Goal: Information Seeking & Learning: Learn about a topic

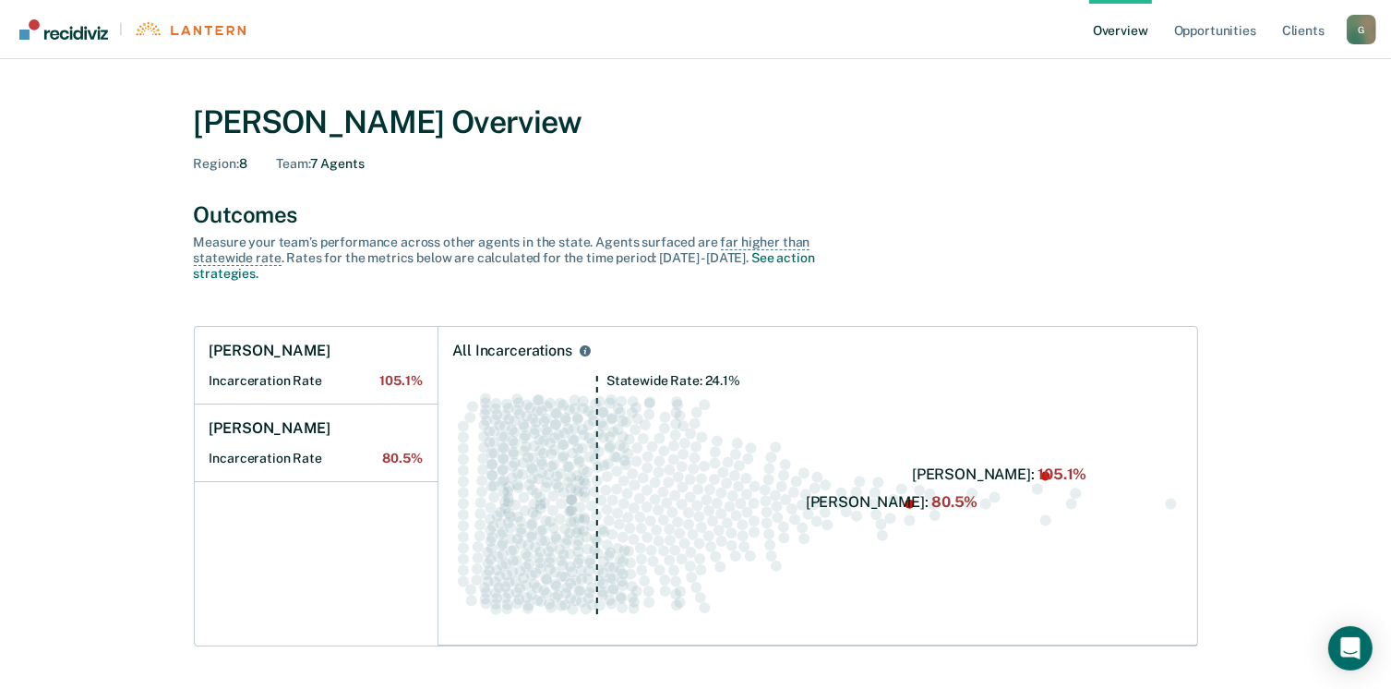
click at [1171, 503] on circle "Swarm plot of all incarceration rates in the state for ALL caseloads, highlight…" at bounding box center [1170, 503] width 11 height 11
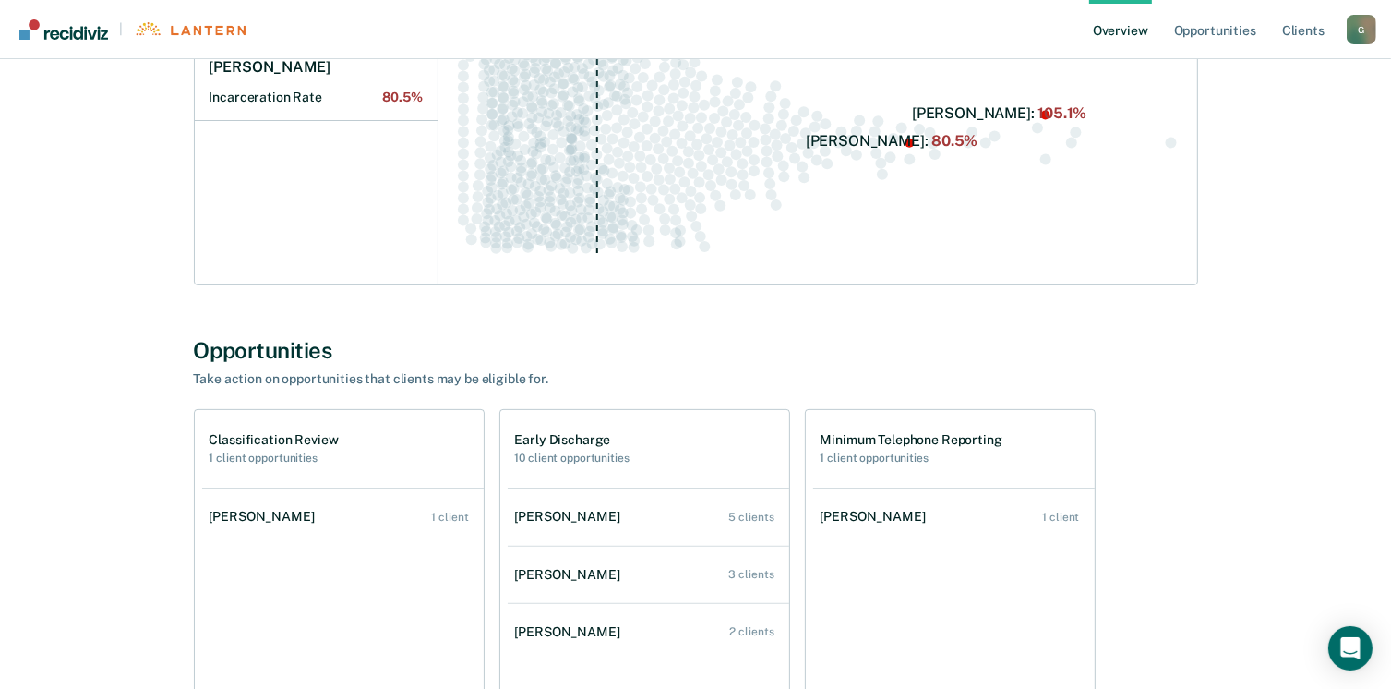
scroll to position [369, 0]
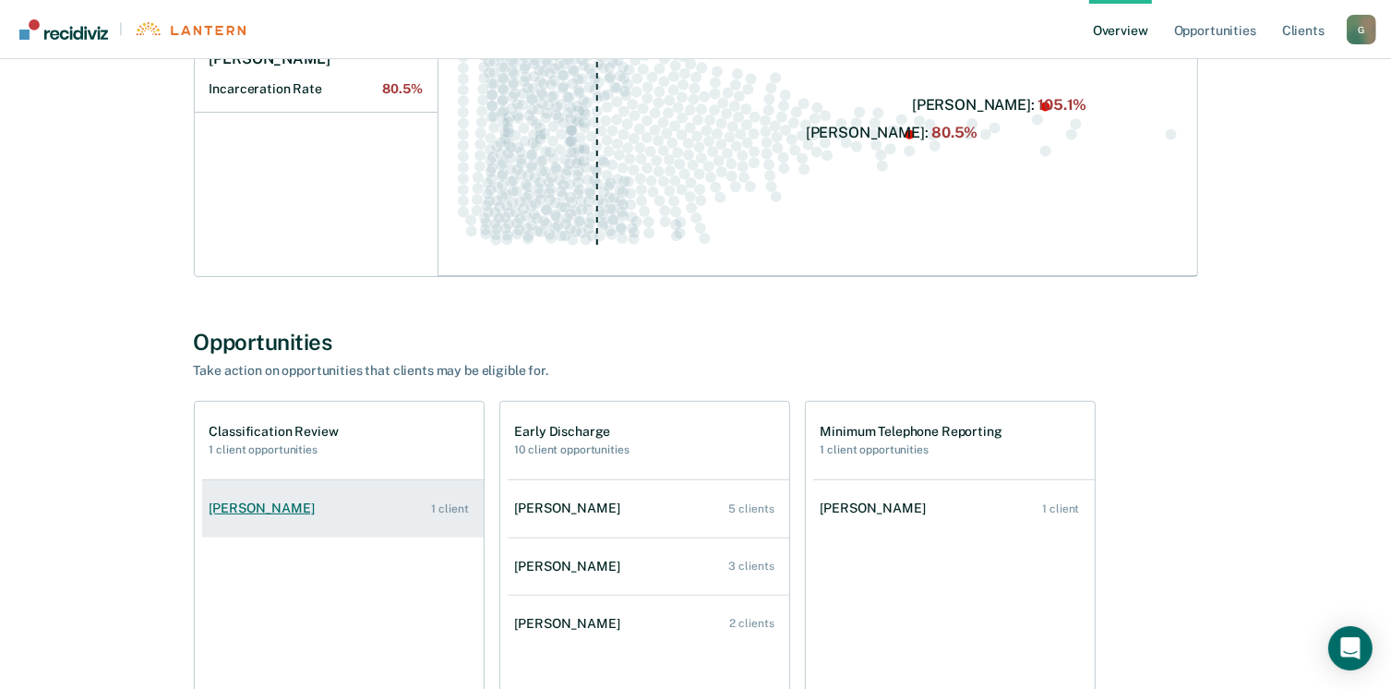
click at [276, 506] on div "[PERSON_NAME]" at bounding box center [266, 508] width 113 height 16
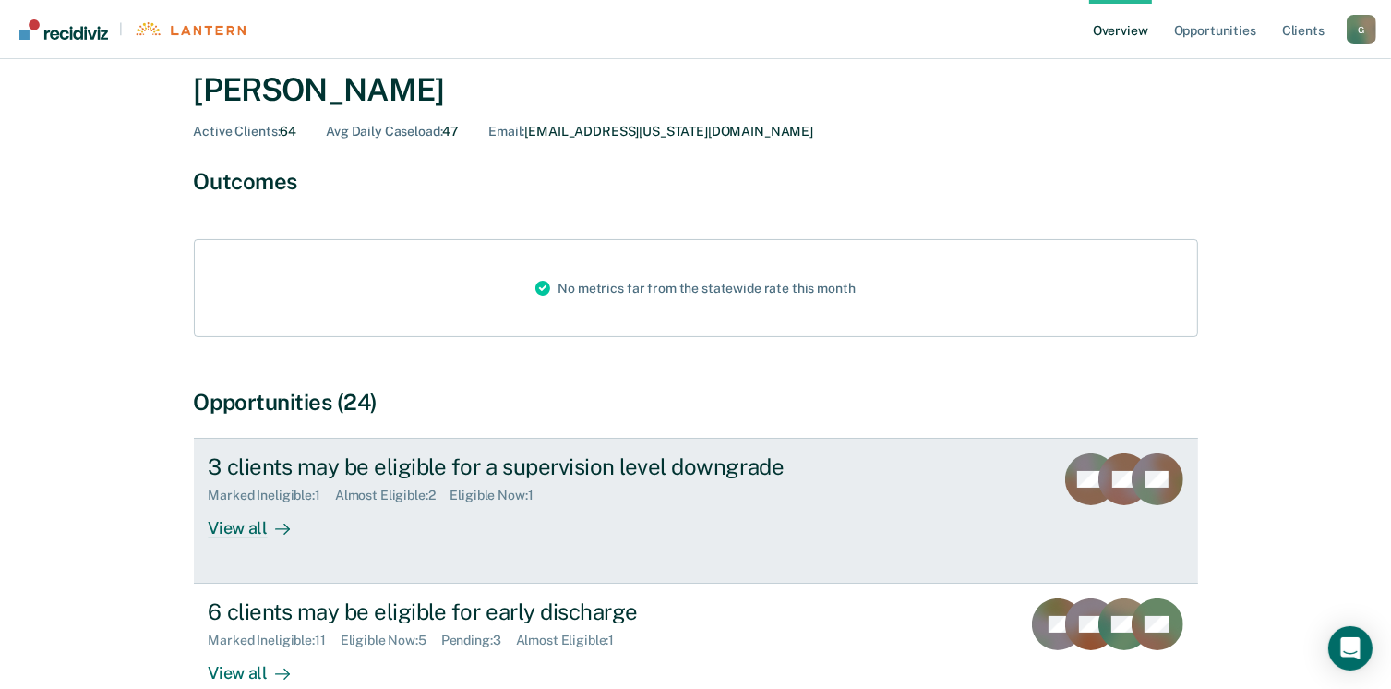
scroll to position [185, 0]
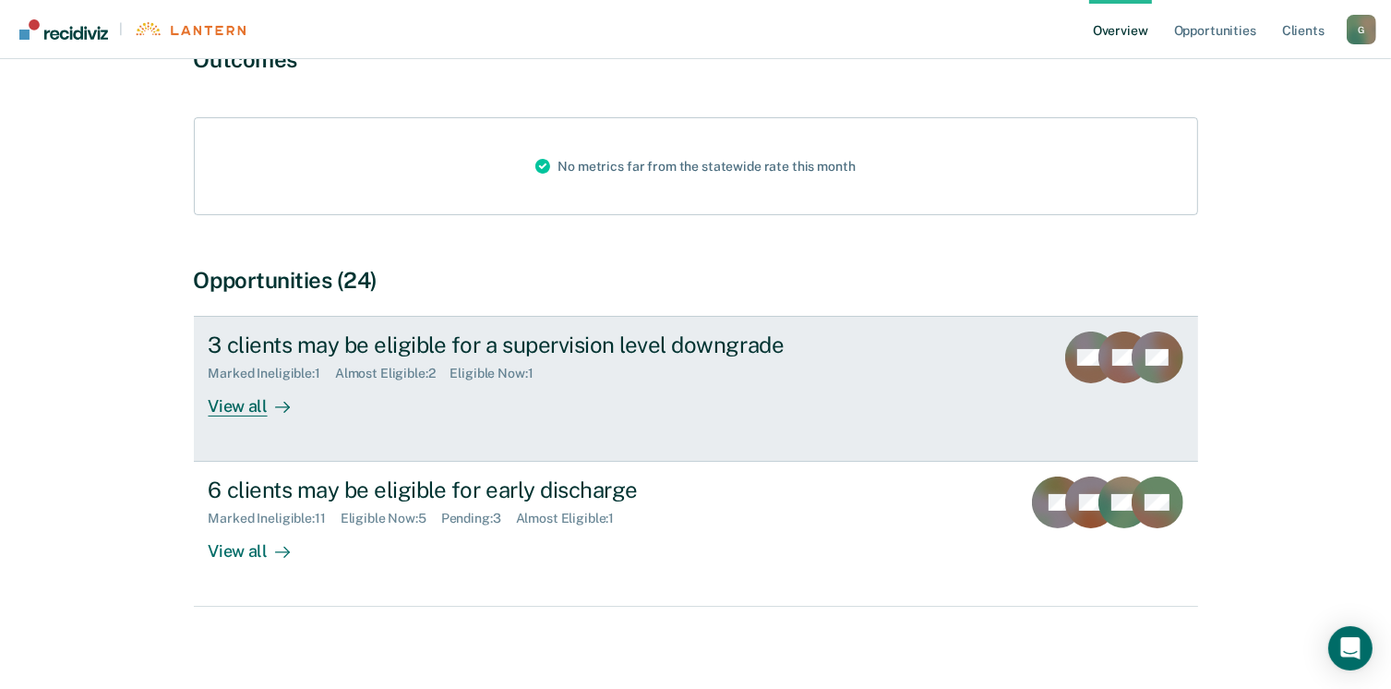
click at [249, 408] on div "View all" at bounding box center [260, 399] width 103 height 36
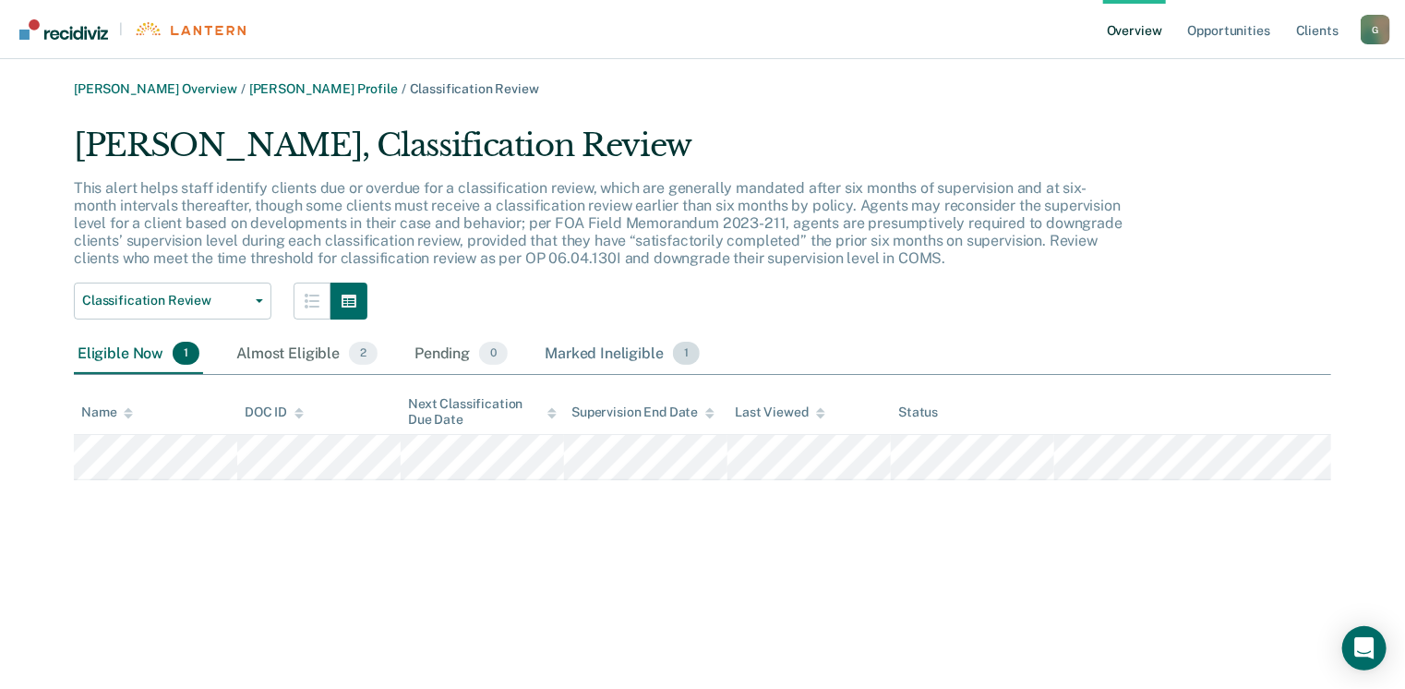
click at [599, 358] on div "Marked Ineligible 1" at bounding box center [622, 354] width 162 height 41
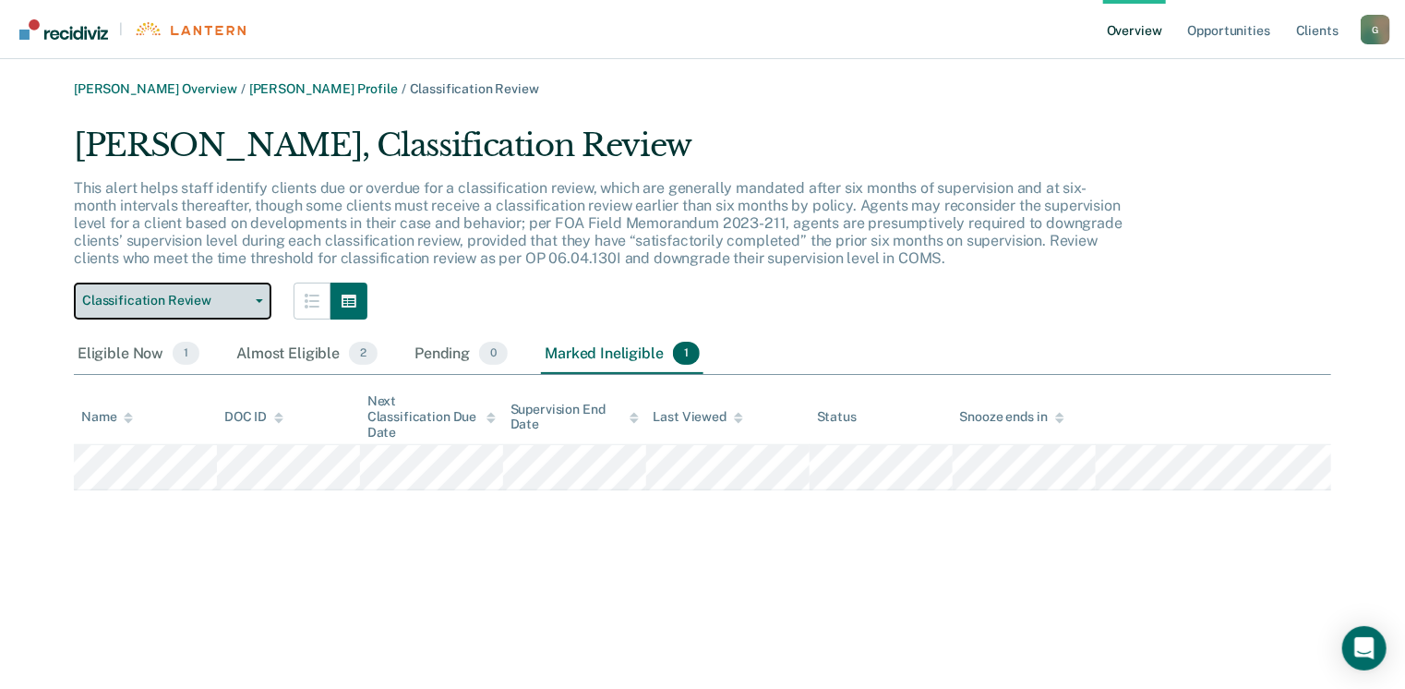
click at [256, 302] on icon "button" at bounding box center [259, 301] width 7 height 4
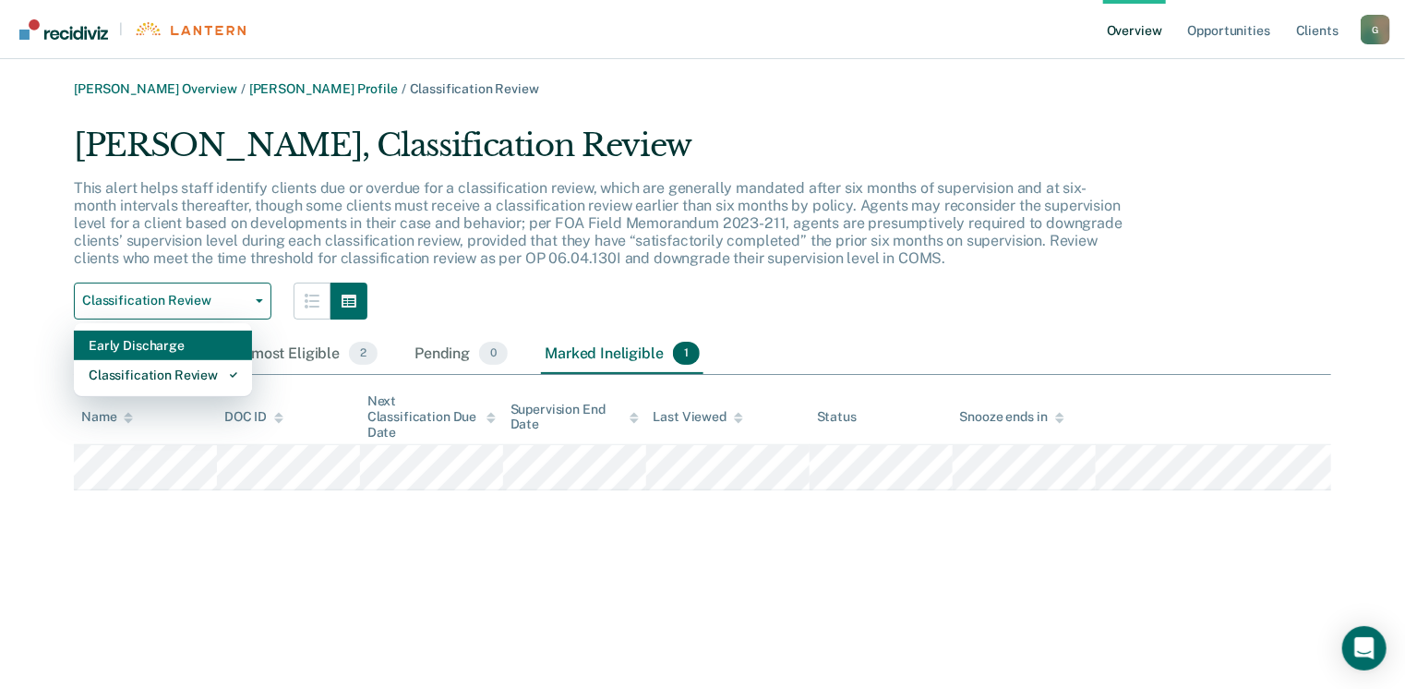
click at [175, 342] on div "Early Discharge" at bounding box center [163, 345] width 149 height 30
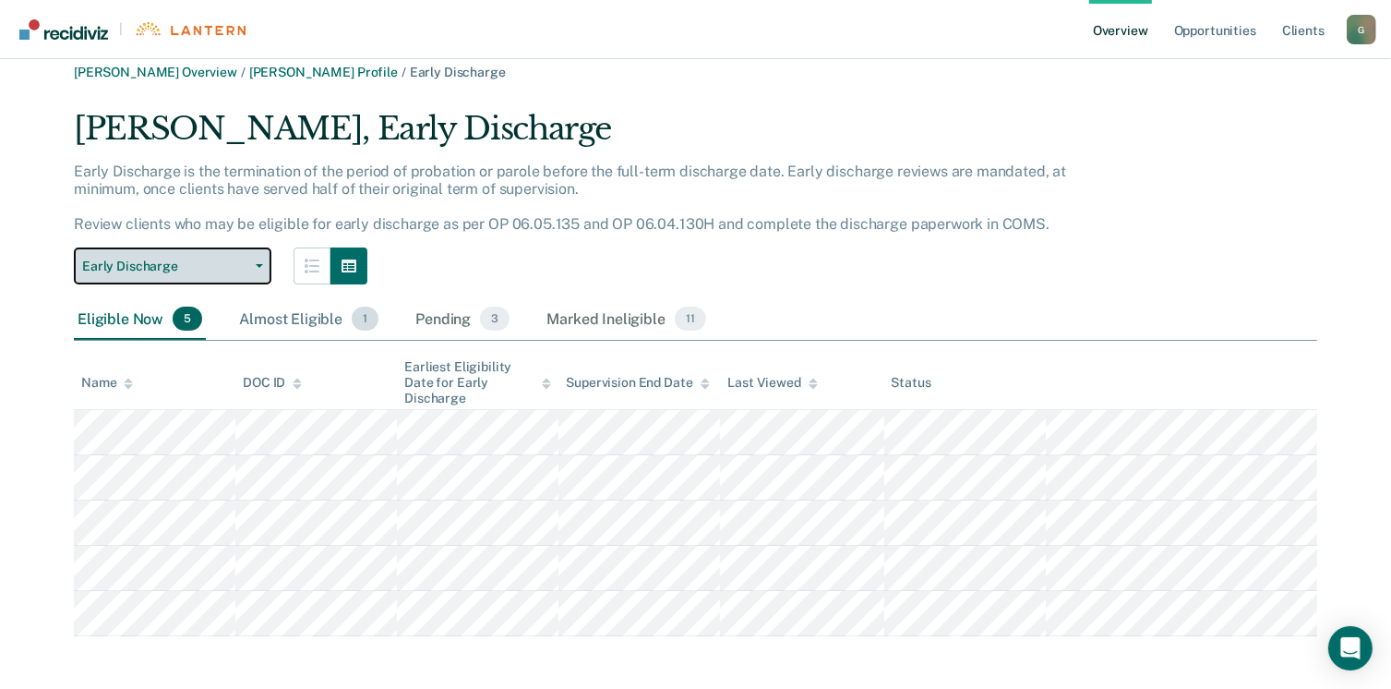
scroll to position [22, 0]
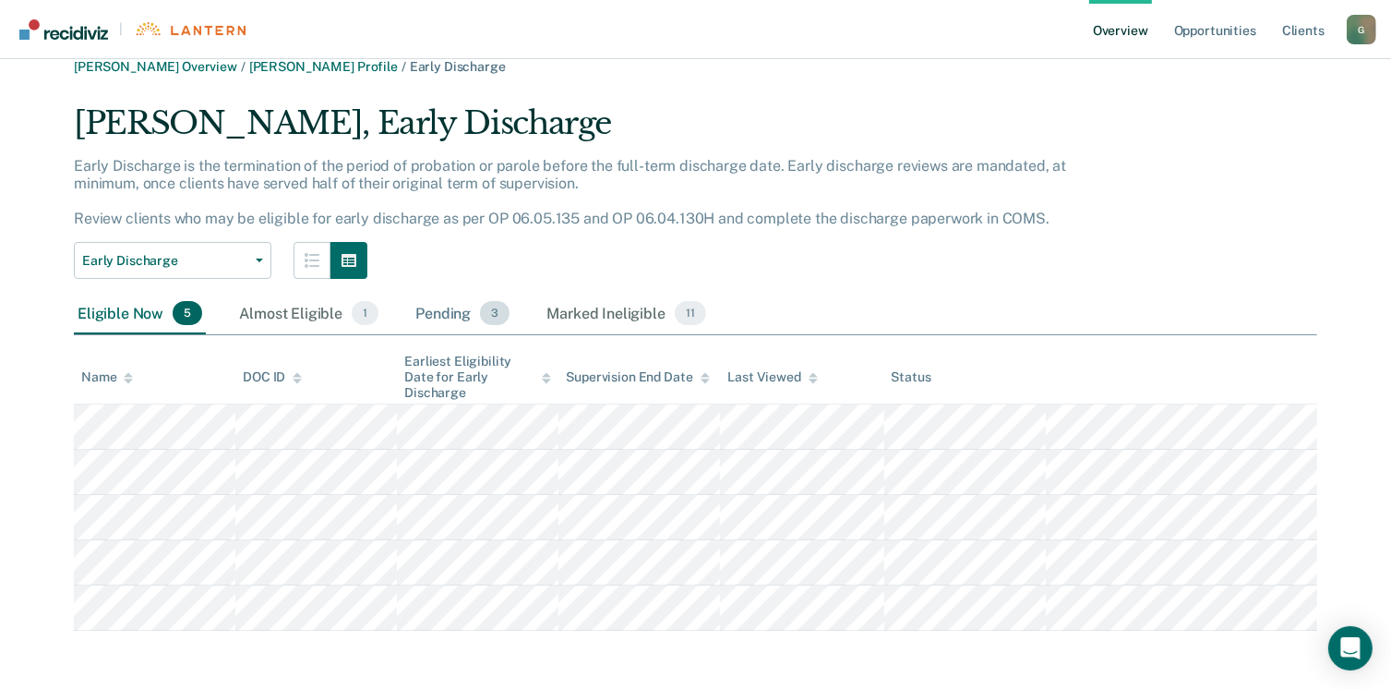
click at [444, 318] on div "Pending 3" at bounding box center [463, 314] width 102 height 41
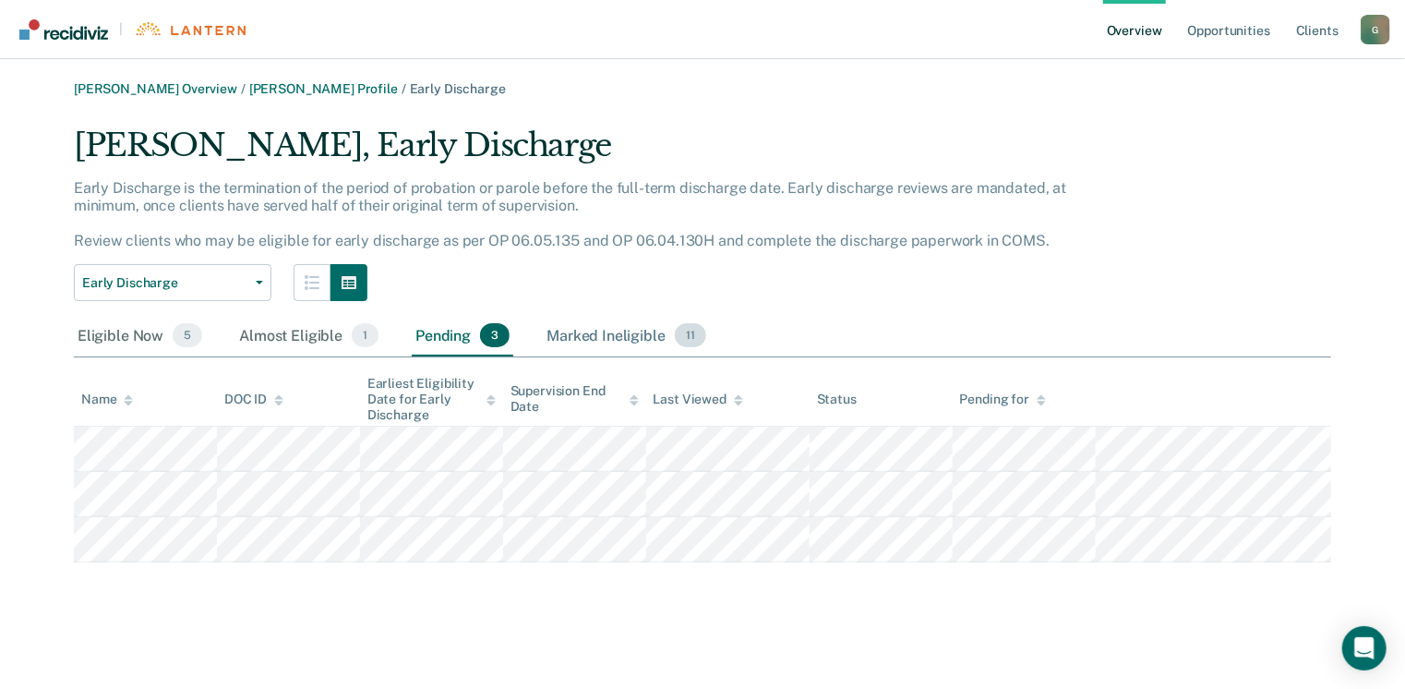
click at [577, 330] on div "Marked Ineligible 11" at bounding box center [626, 336] width 166 height 41
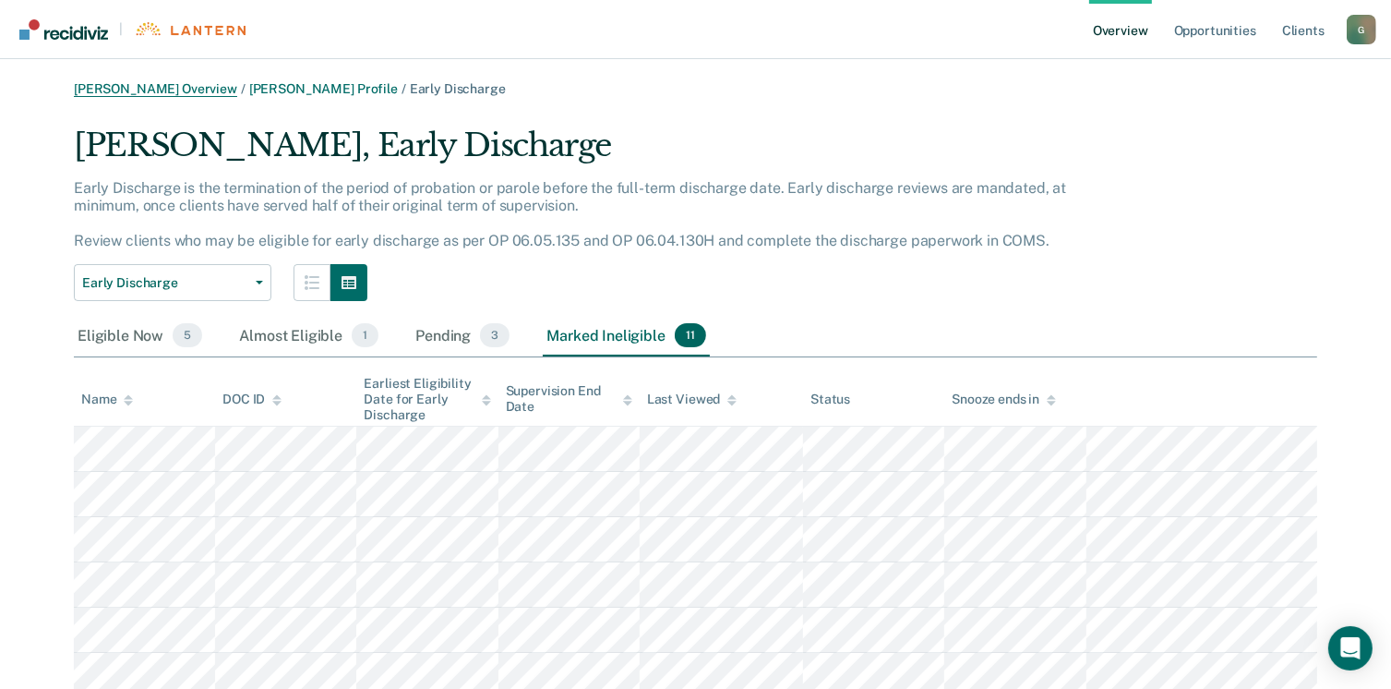
click at [222, 92] on link "Amber L Glendening Overview" at bounding box center [155, 89] width 163 height 16
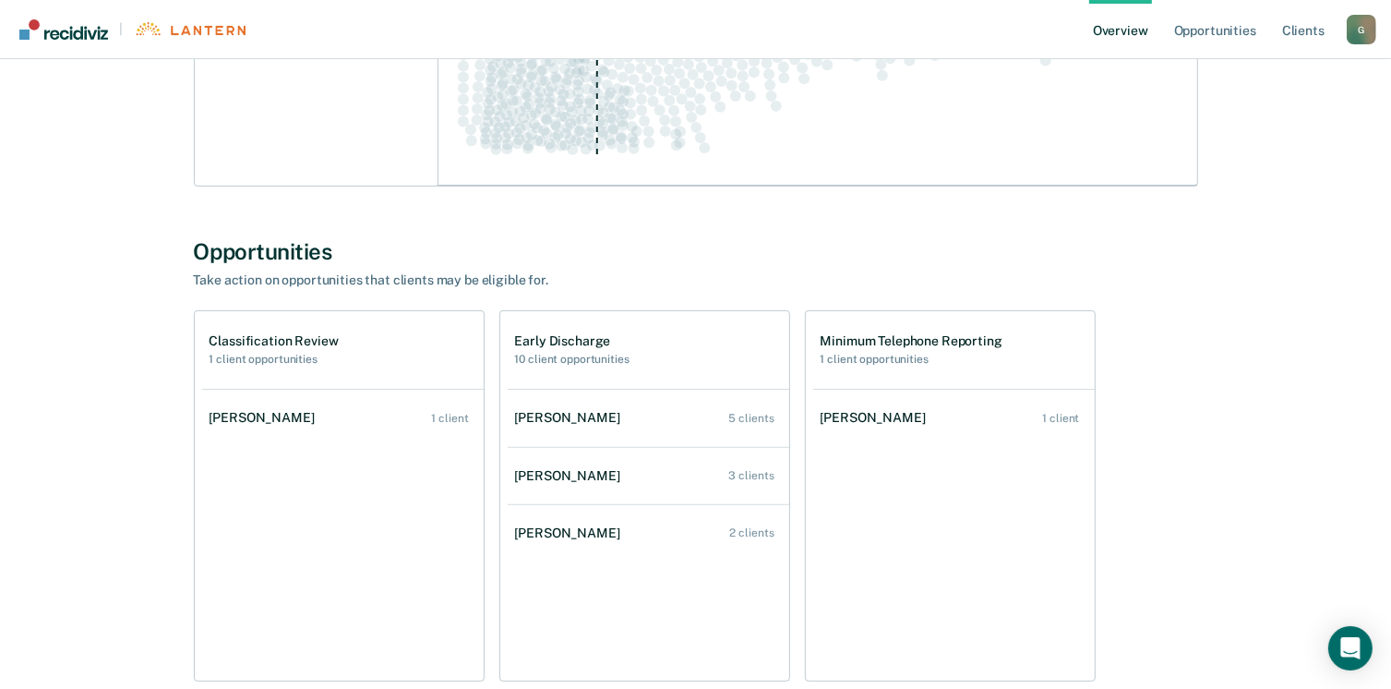
scroll to position [462, 0]
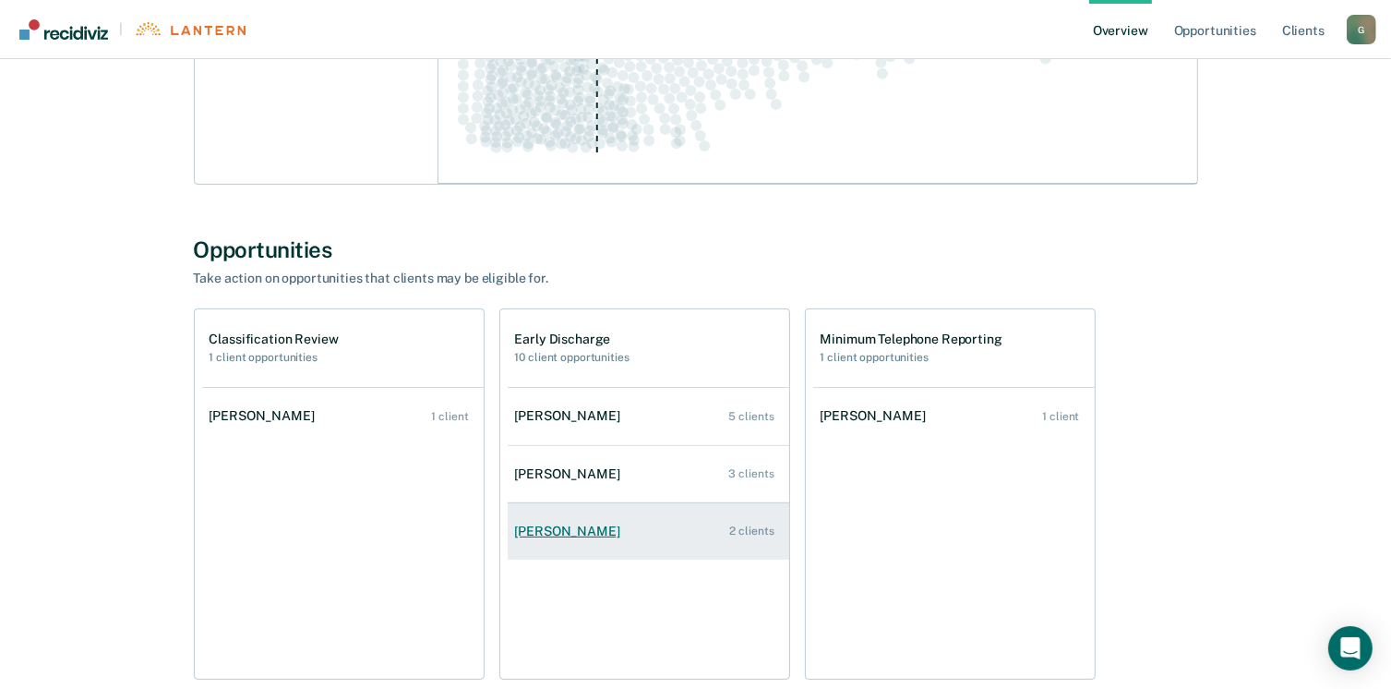
click at [565, 541] on link "Randolph C Coultes 2 clients" at bounding box center [649, 531] width 282 height 53
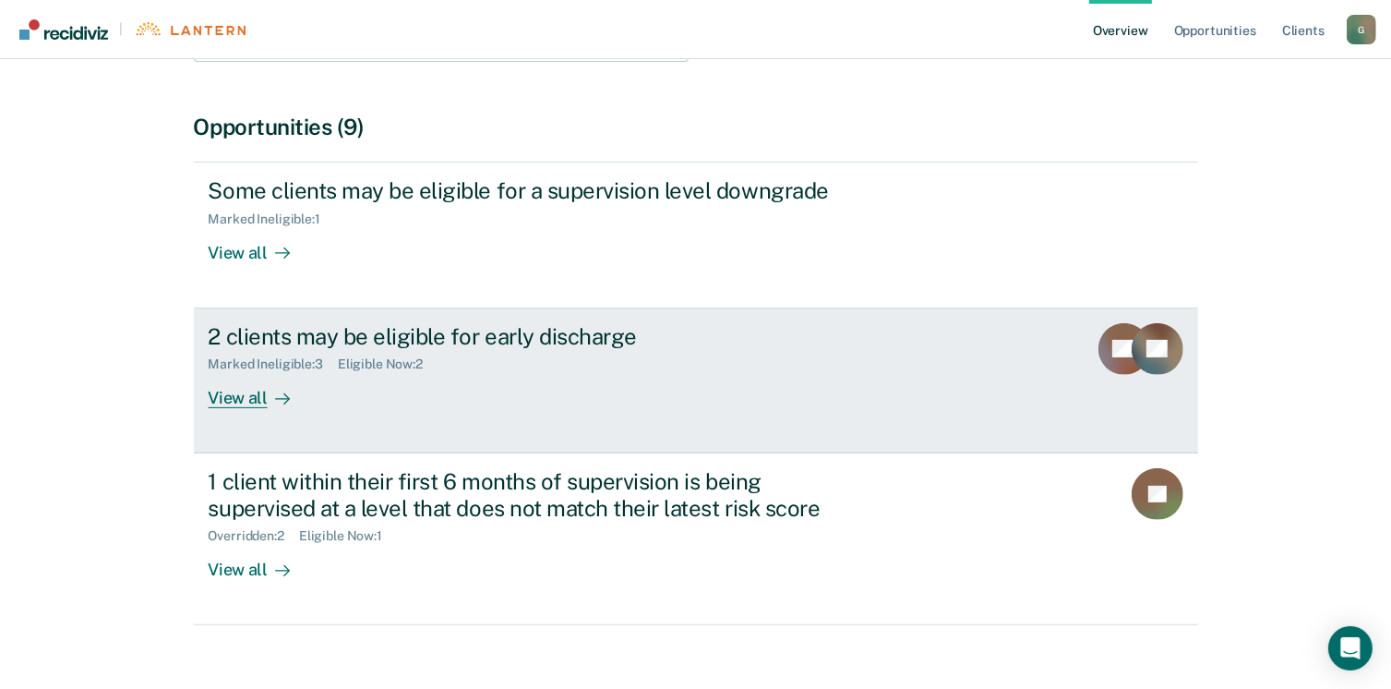
scroll to position [526, 0]
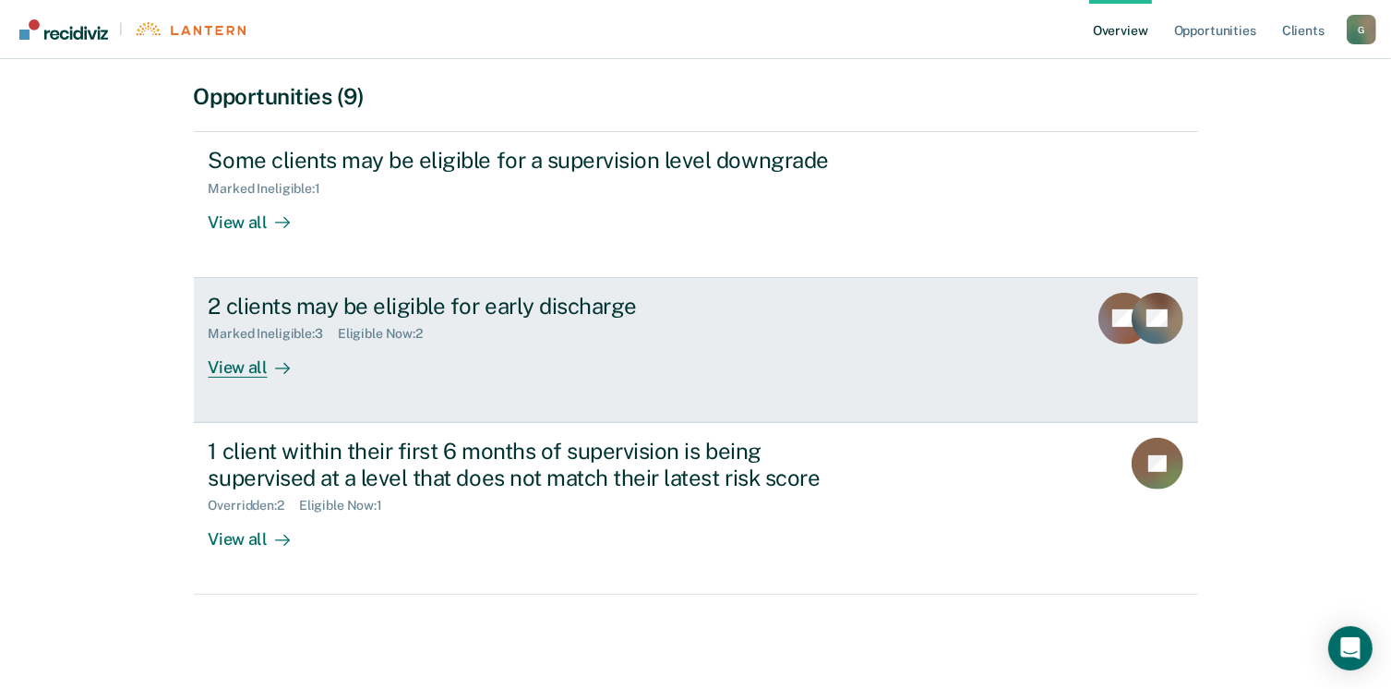
click at [260, 371] on div "View all" at bounding box center [260, 360] width 103 height 36
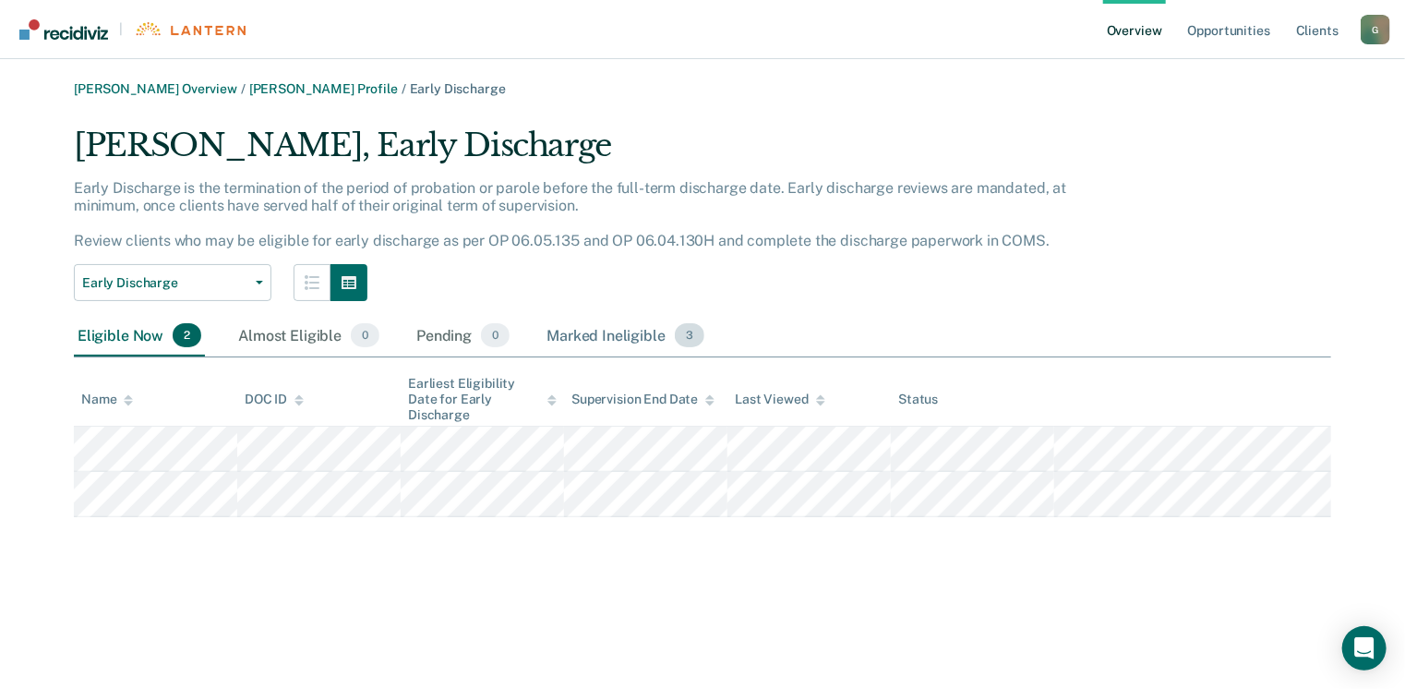
click at [602, 337] on div "Marked Ineligible 3" at bounding box center [625, 336] width 165 height 41
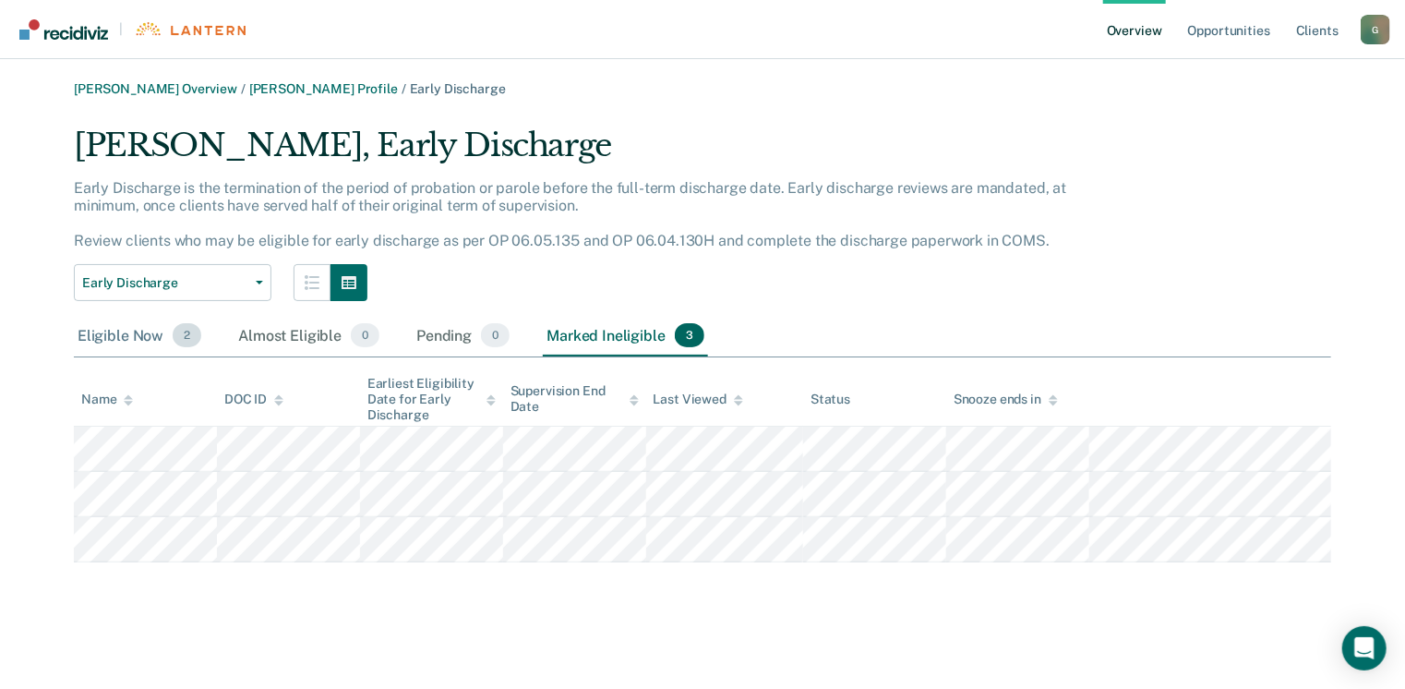
click at [133, 340] on div "Eligible Now 2" at bounding box center [139, 336] width 131 height 41
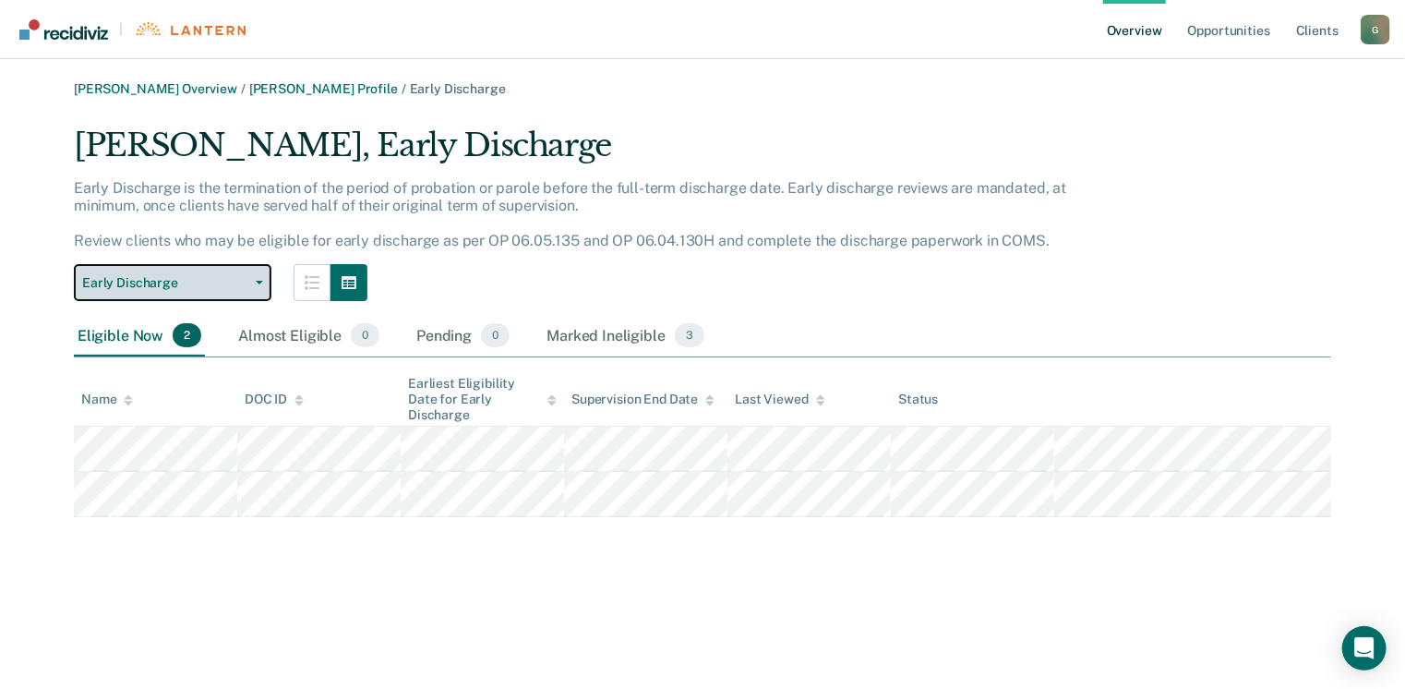
click at [251, 283] on span "button" at bounding box center [255, 283] width 15 height 4
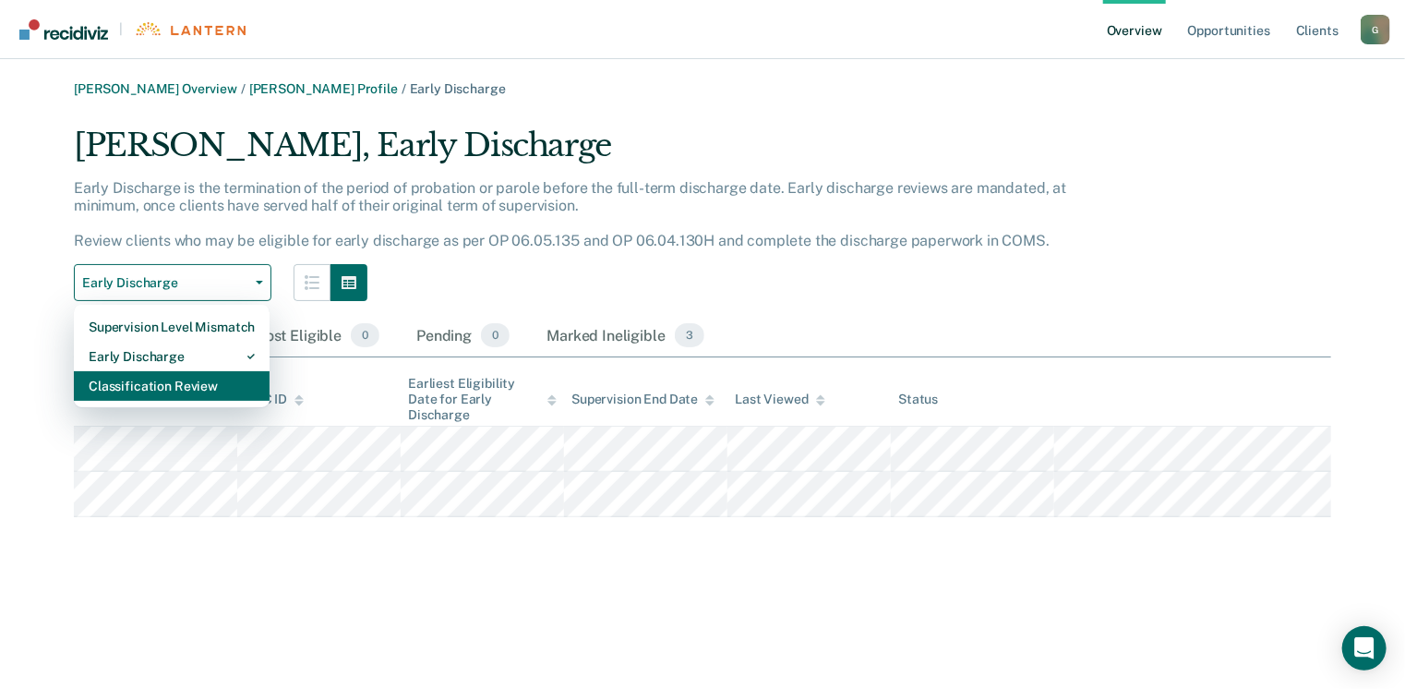
click at [185, 389] on div "Classification Review" at bounding box center [172, 386] width 166 height 30
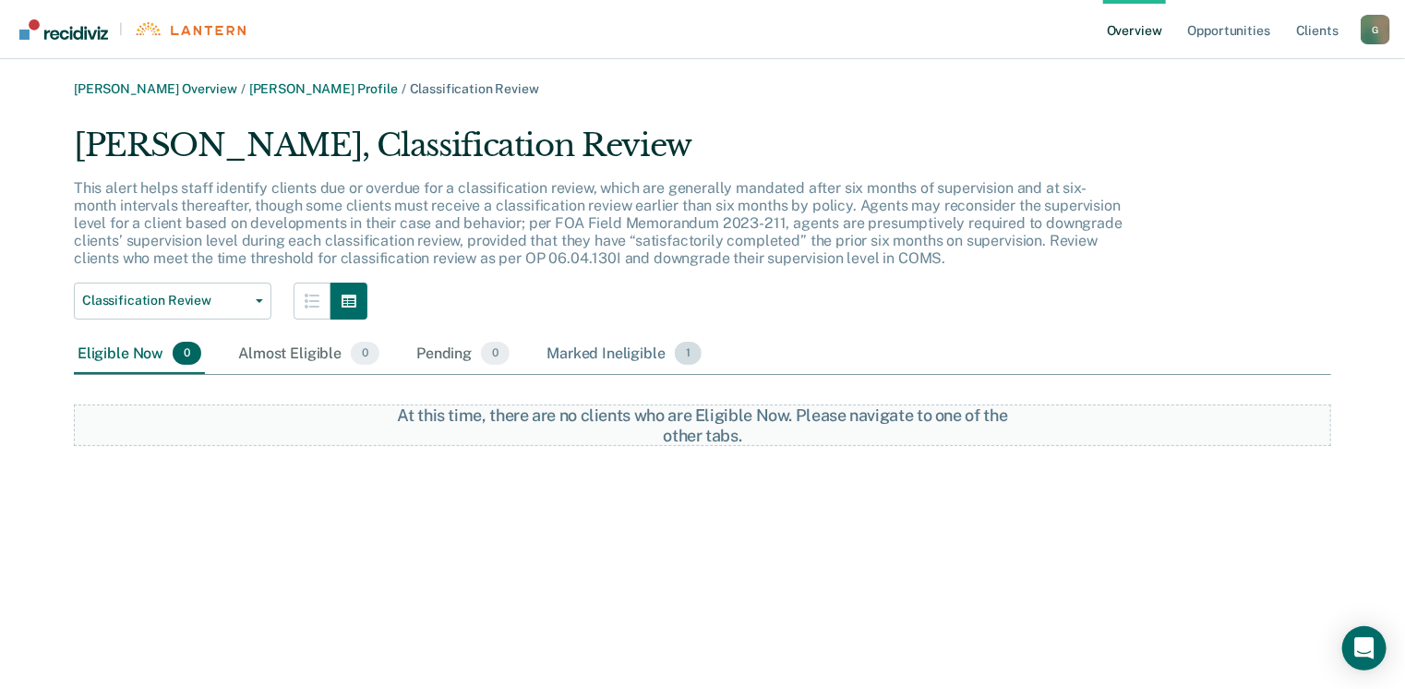
click at [587, 353] on div "Marked Ineligible 1" at bounding box center [624, 354] width 162 height 41
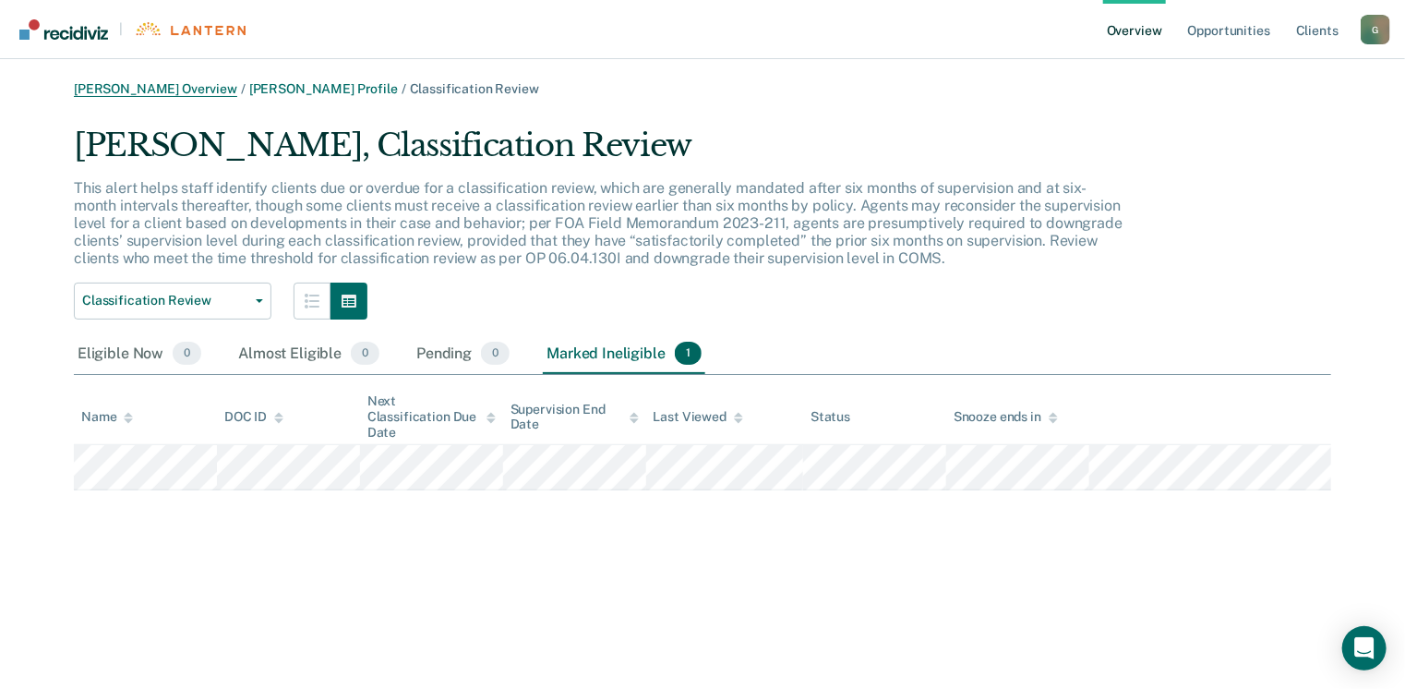
click at [196, 83] on link "Amber L Glendening Overview" at bounding box center [155, 89] width 163 height 16
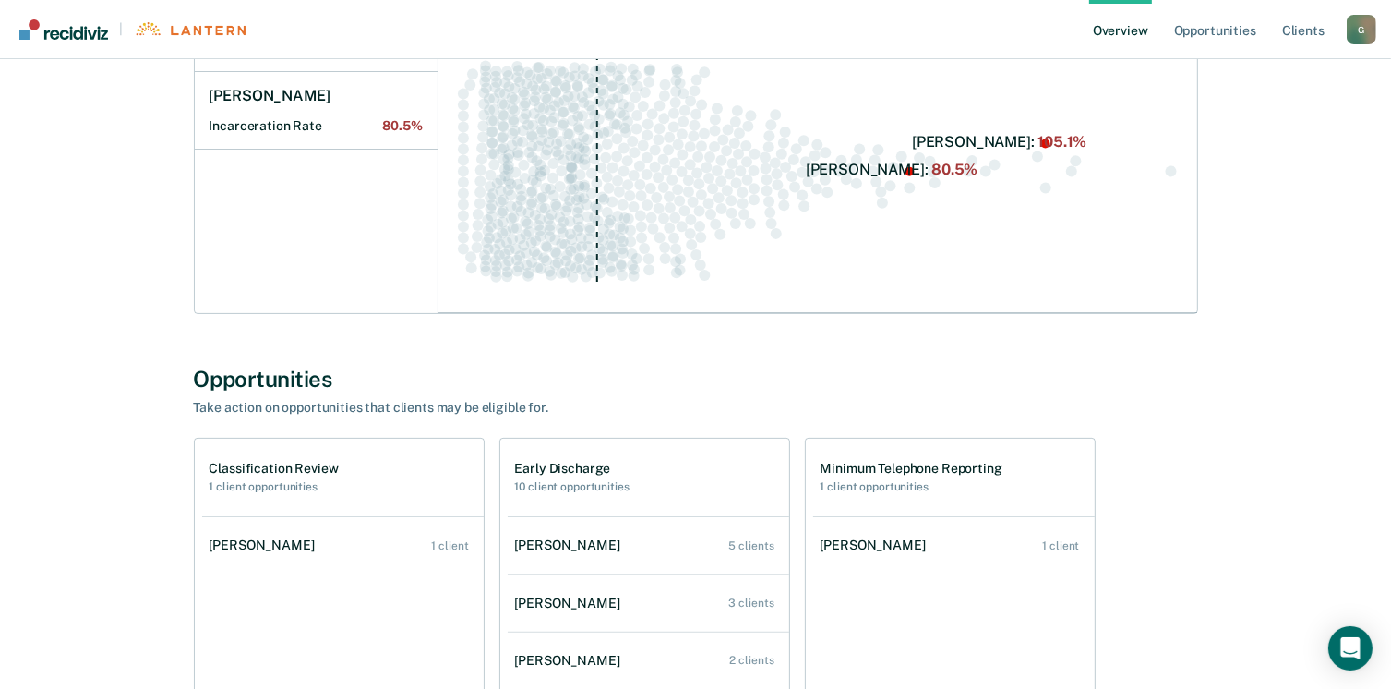
scroll to position [462, 0]
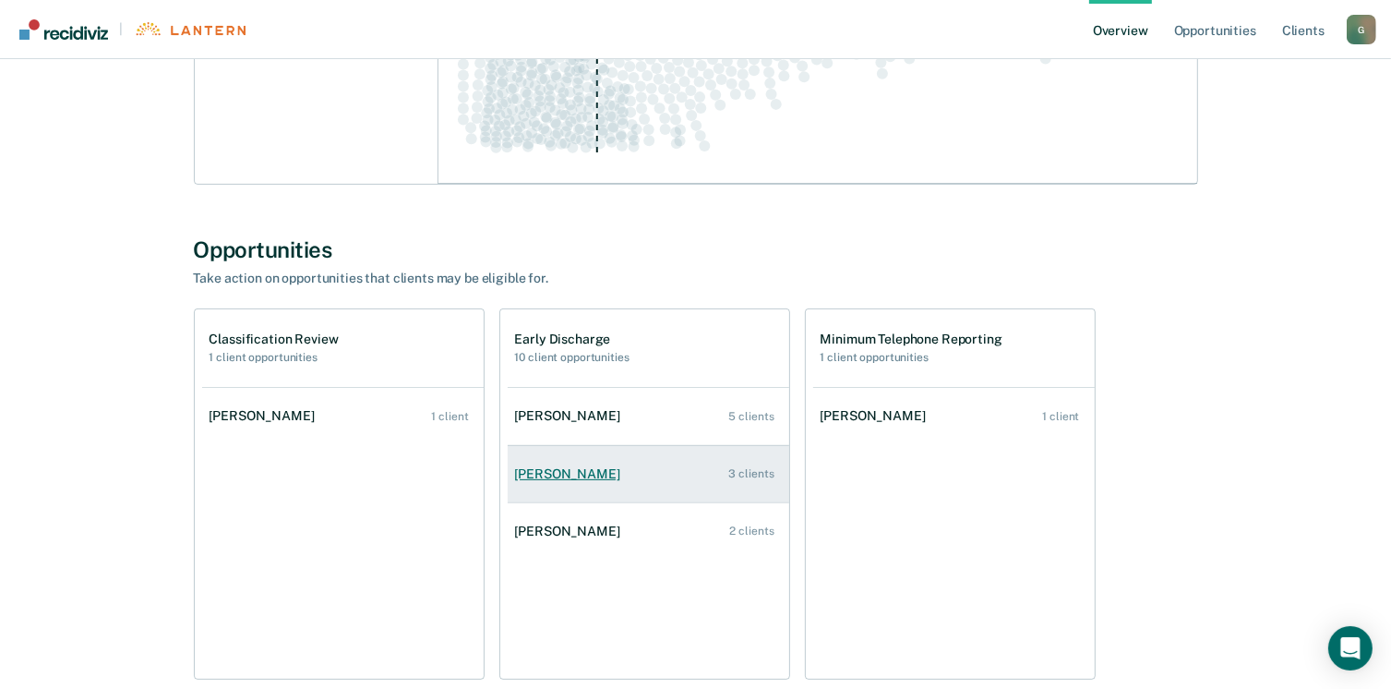
click at [549, 476] on div "Jason Assink" at bounding box center [571, 474] width 113 height 16
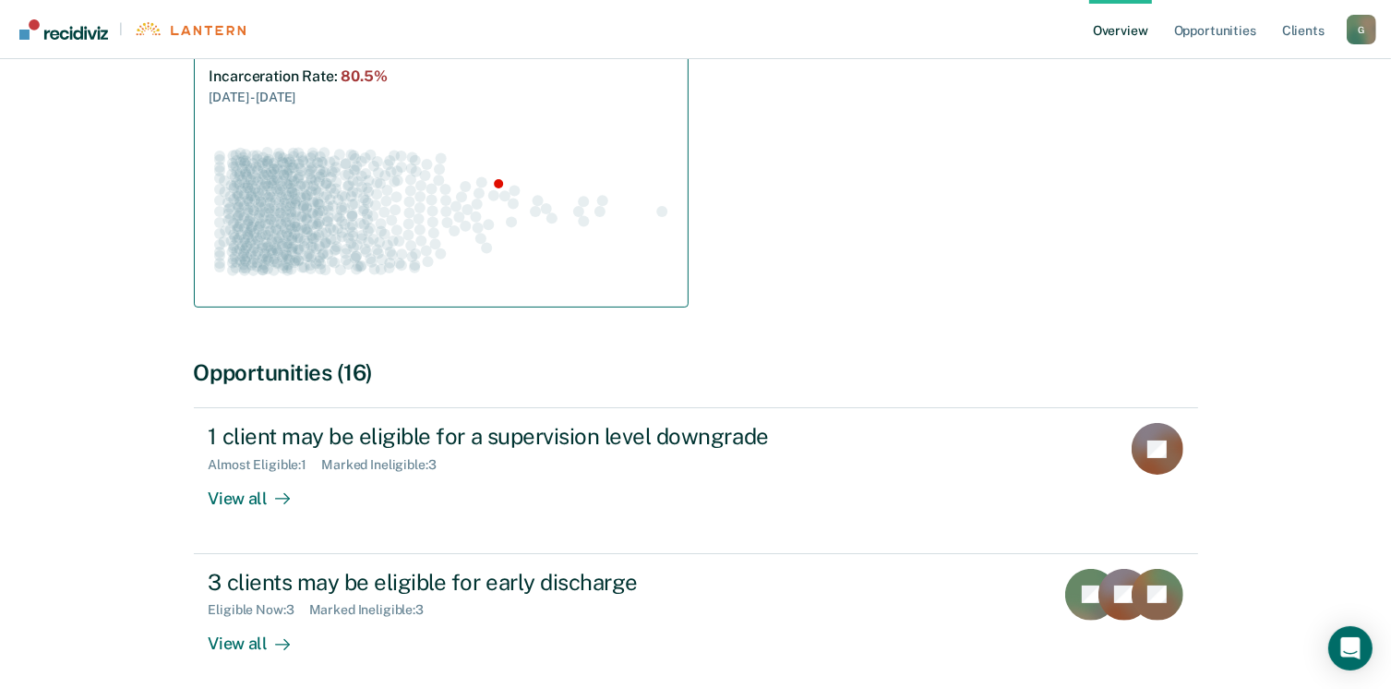
scroll to position [277, 0]
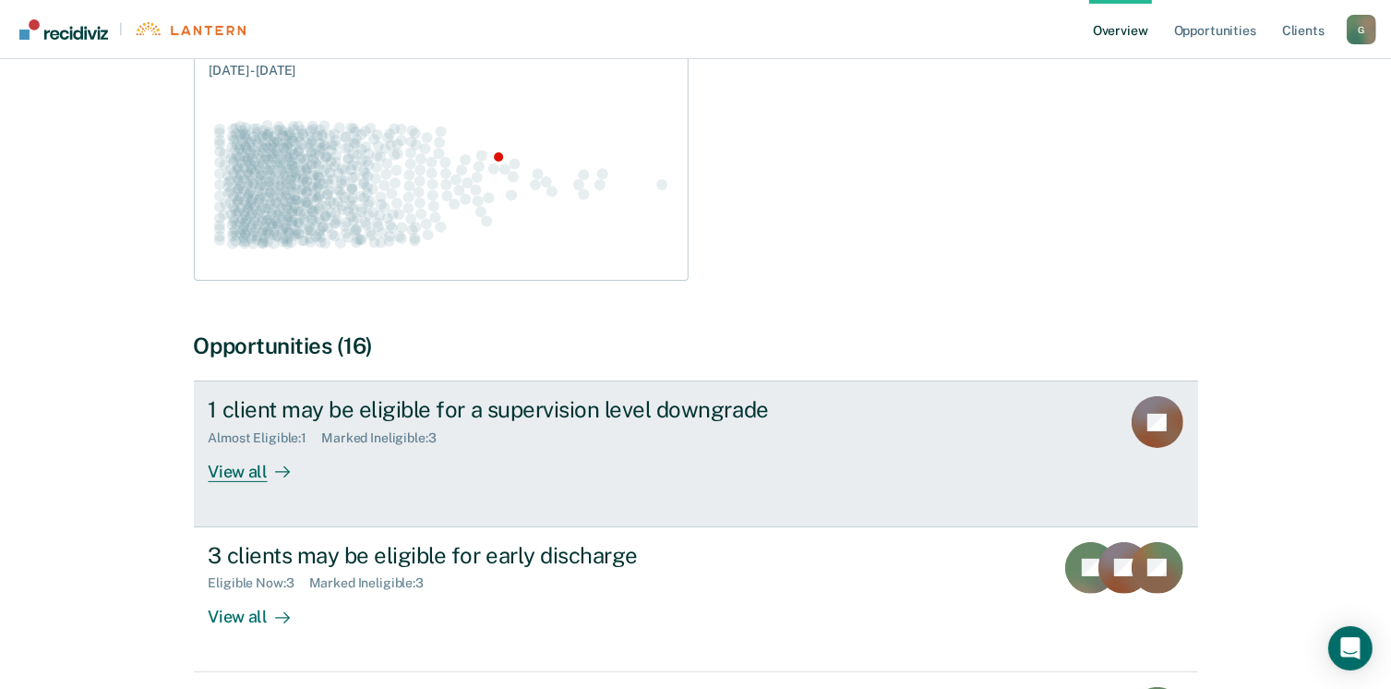
click at [248, 474] on div "View all" at bounding box center [260, 464] width 103 height 36
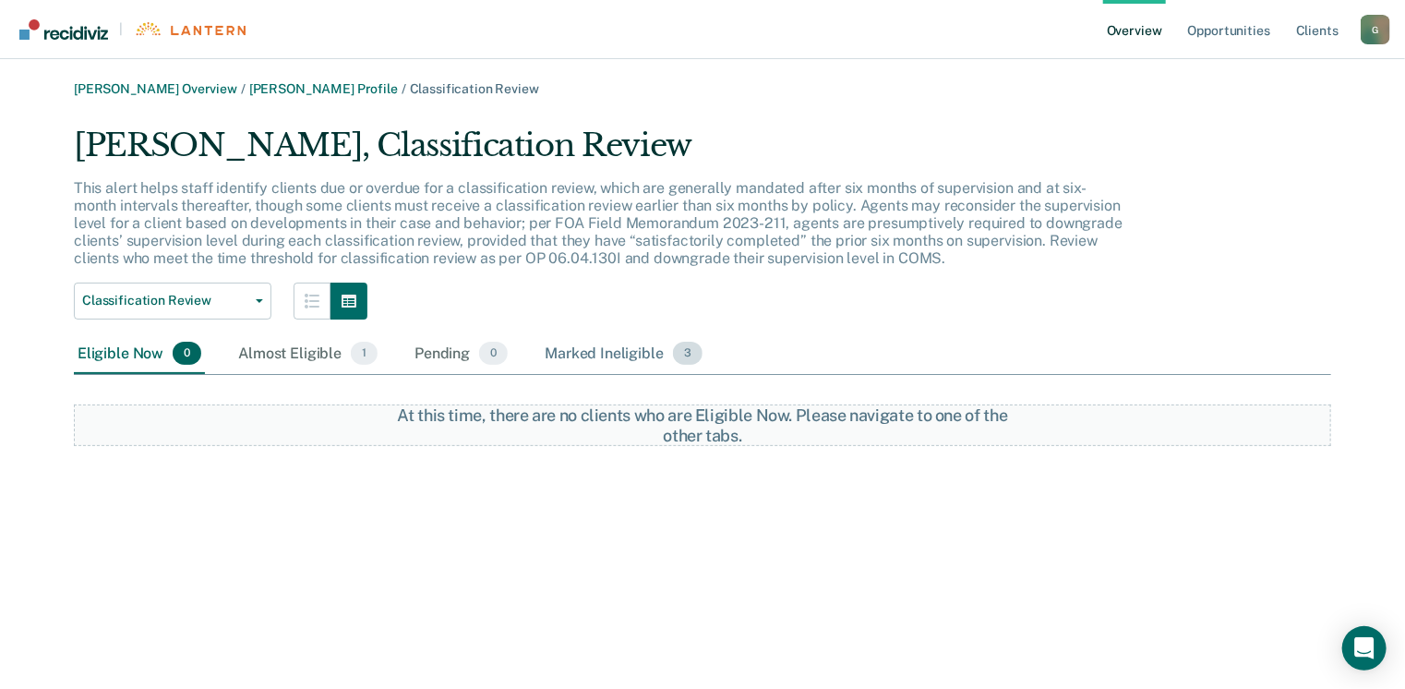
click at [598, 356] on div "Marked Ineligible 3" at bounding box center [623, 354] width 165 height 41
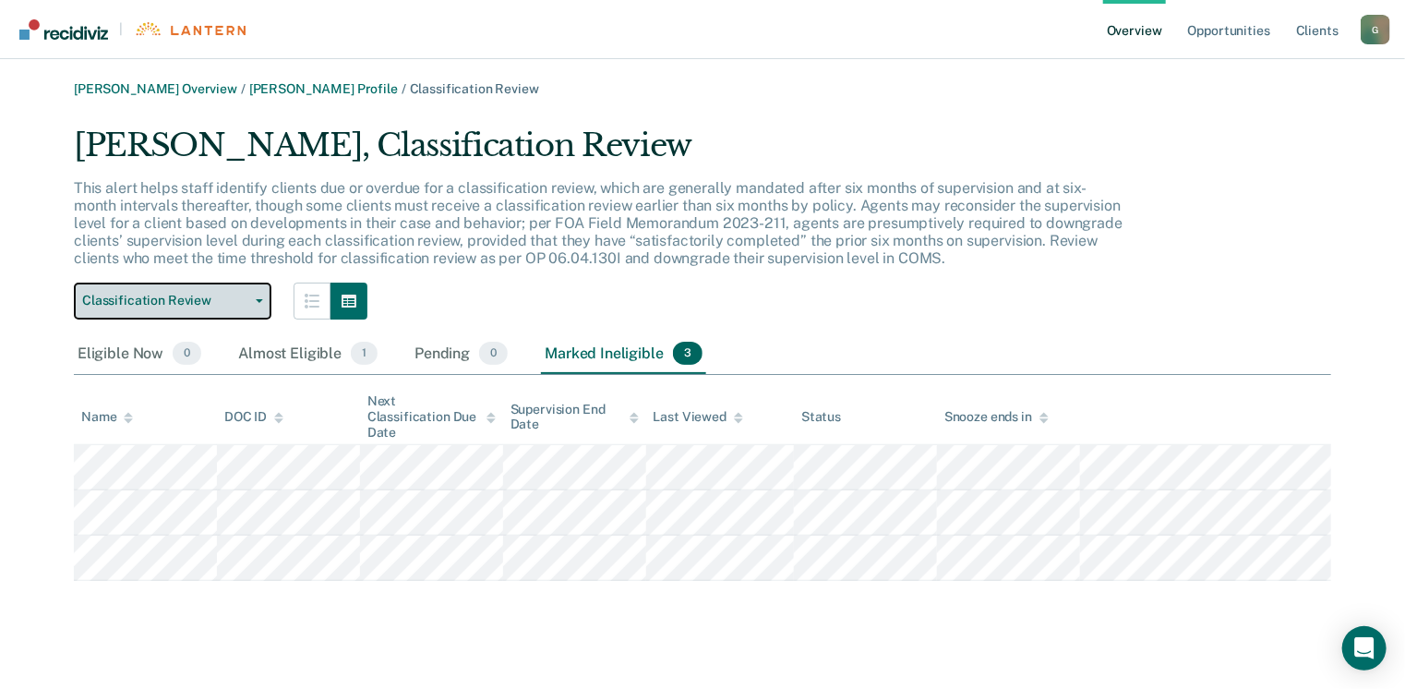
click at [129, 303] on span "Classification Review" at bounding box center [165, 301] width 166 height 16
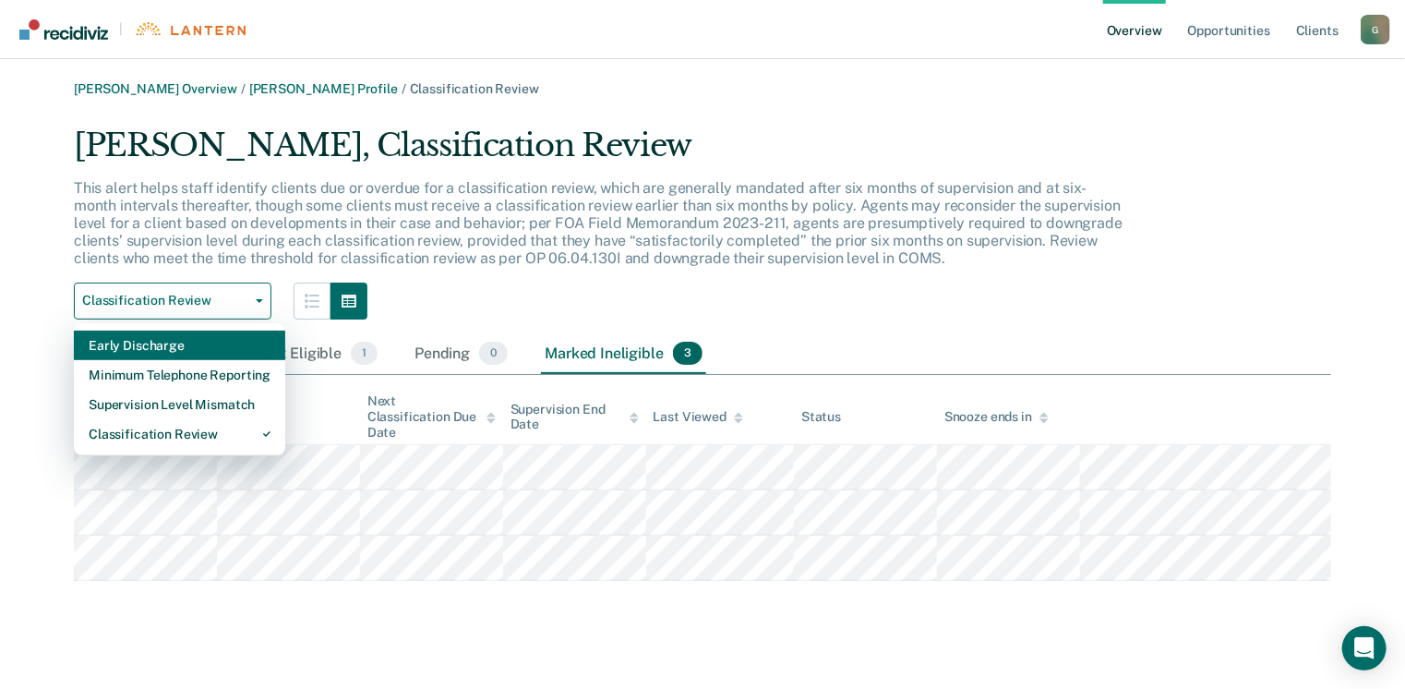
click at [160, 353] on div "Early Discharge" at bounding box center [180, 345] width 182 height 30
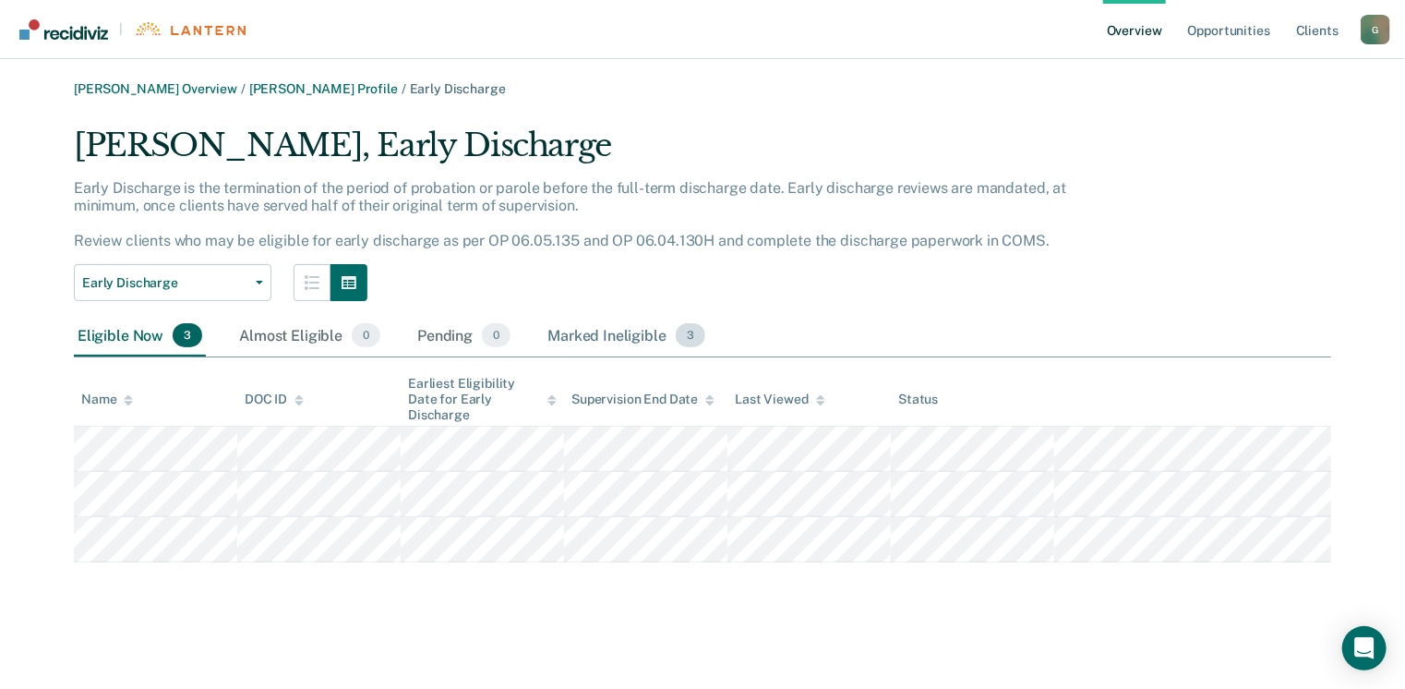
click at [594, 341] on div "Marked Ineligible 3" at bounding box center [626, 336] width 165 height 41
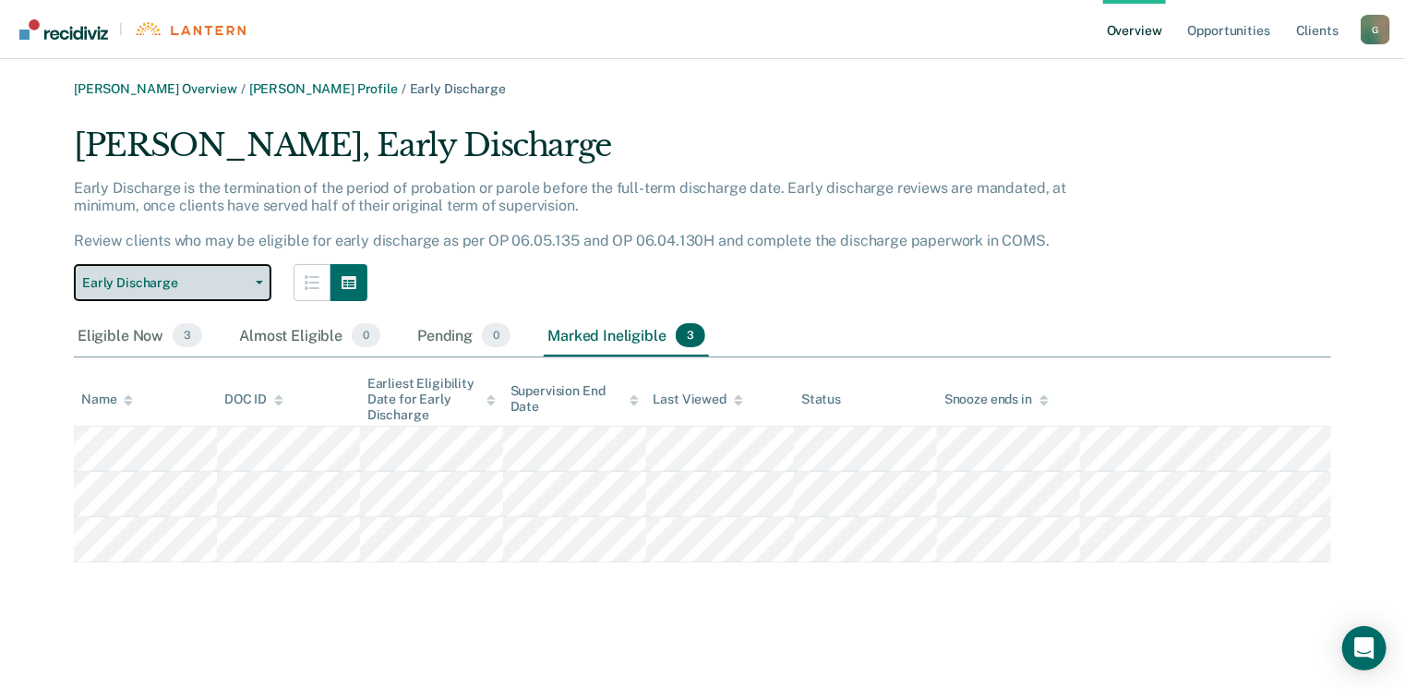
click at [262, 277] on button "Early Discharge" at bounding box center [173, 282] width 198 height 37
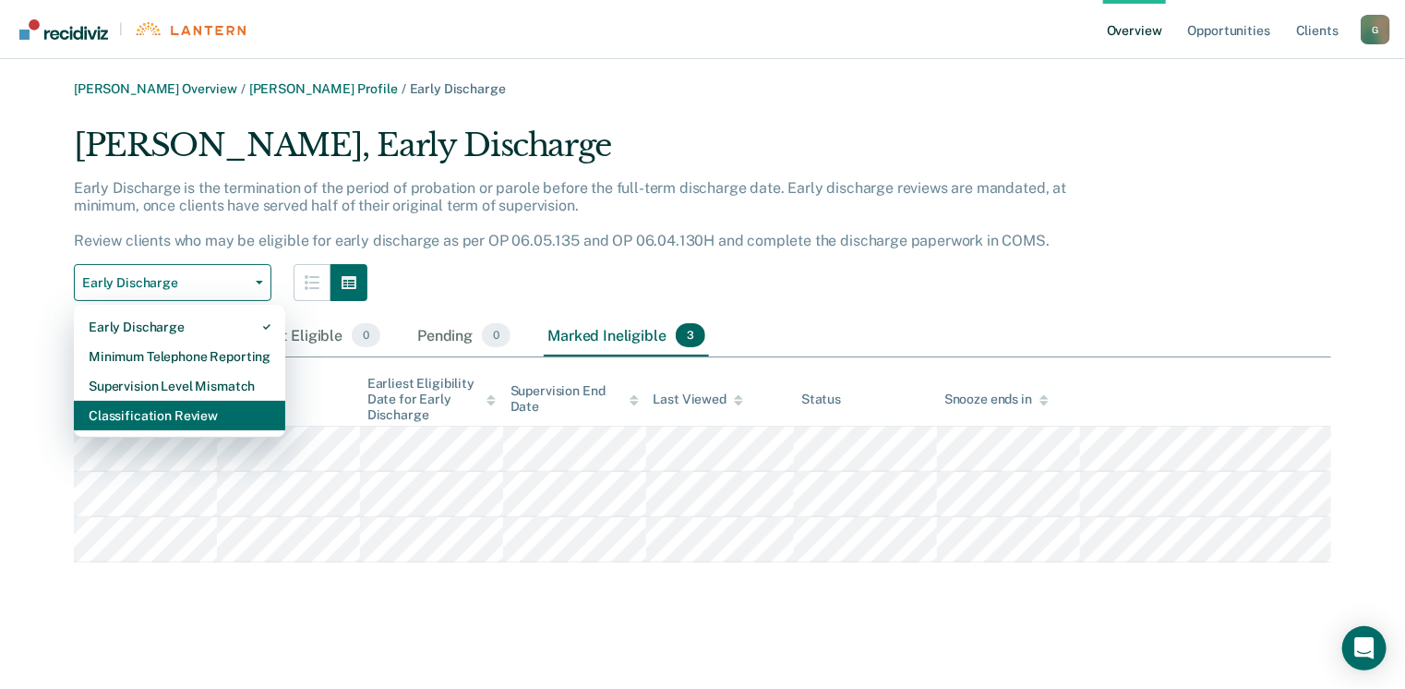
click at [198, 419] on div "Classification Review" at bounding box center [180, 416] width 182 height 30
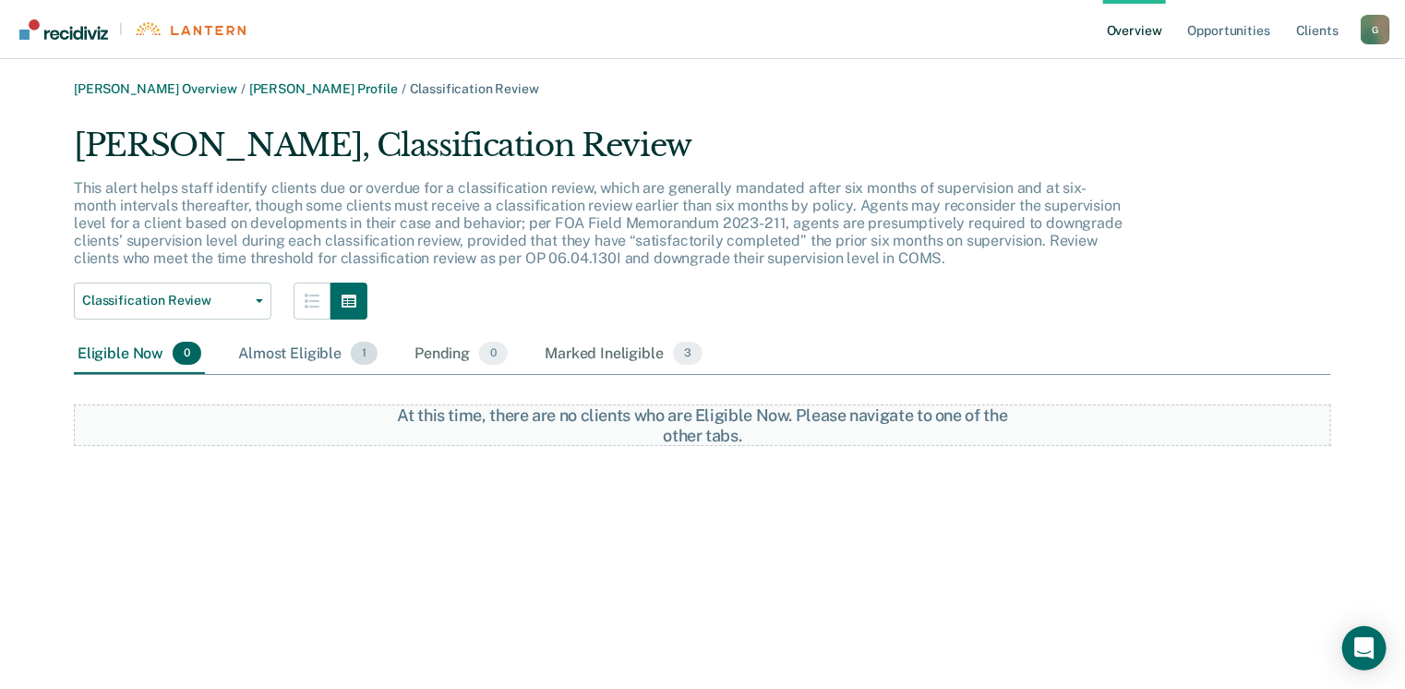
click at [318, 350] on div "Almost Eligible 1" at bounding box center [307, 354] width 147 height 41
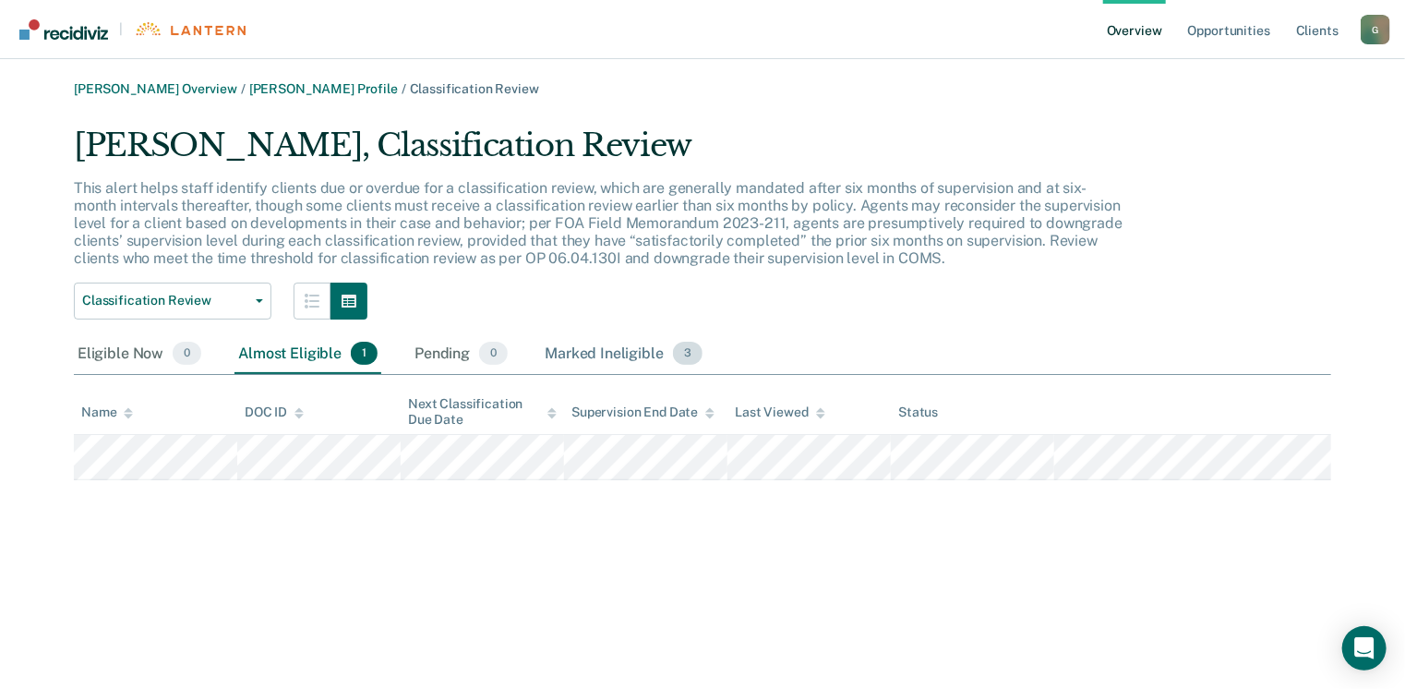
click at [636, 350] on div "Marked Ineligible 3" at bounding box center [623, 354] width 165 height 41
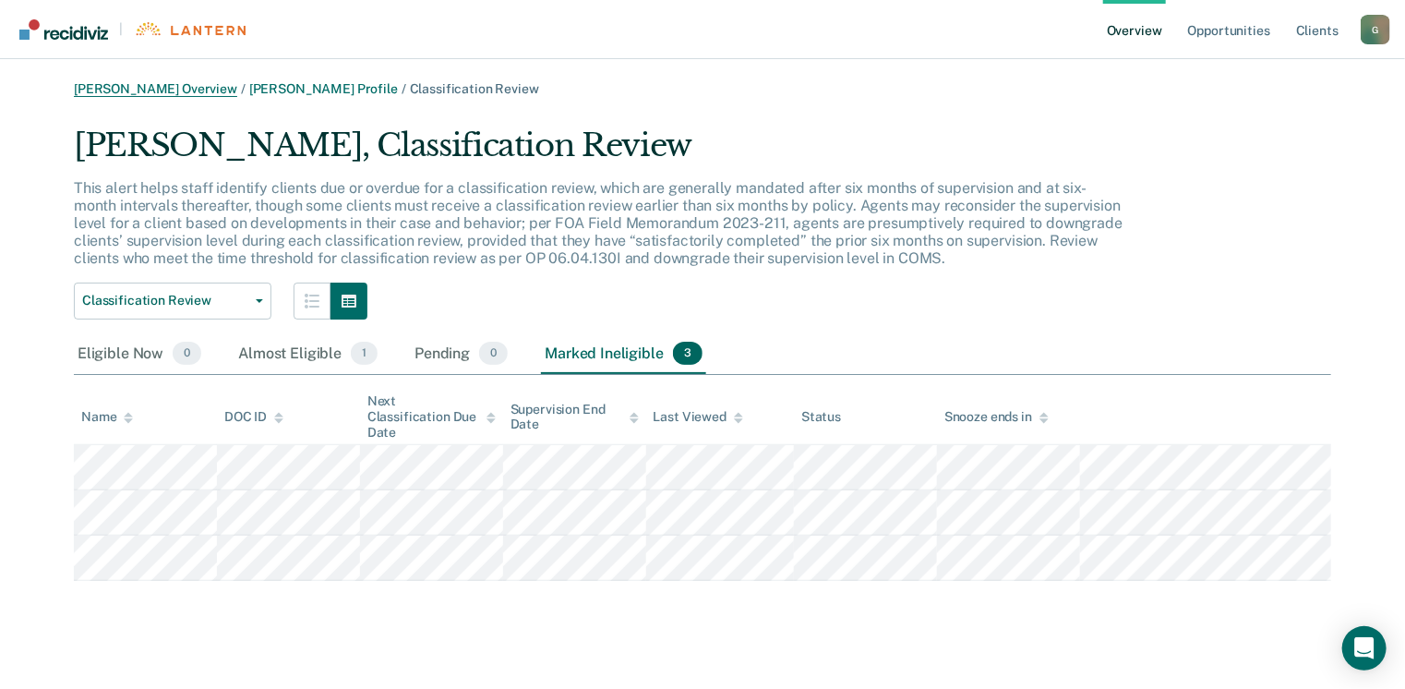
click at [167, 90] on link "Amber L Glendening Overview" at bounding box center [155, 89] width 163 height 16
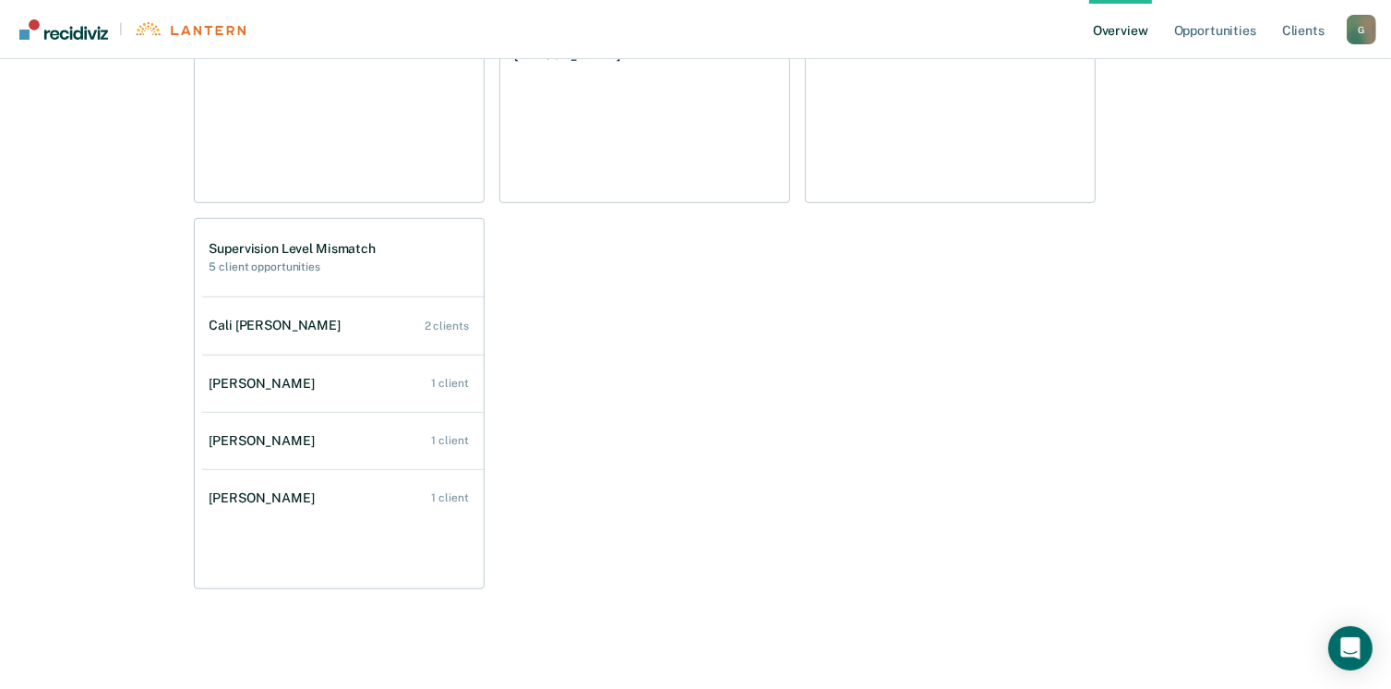
scroll to position [947, 0]
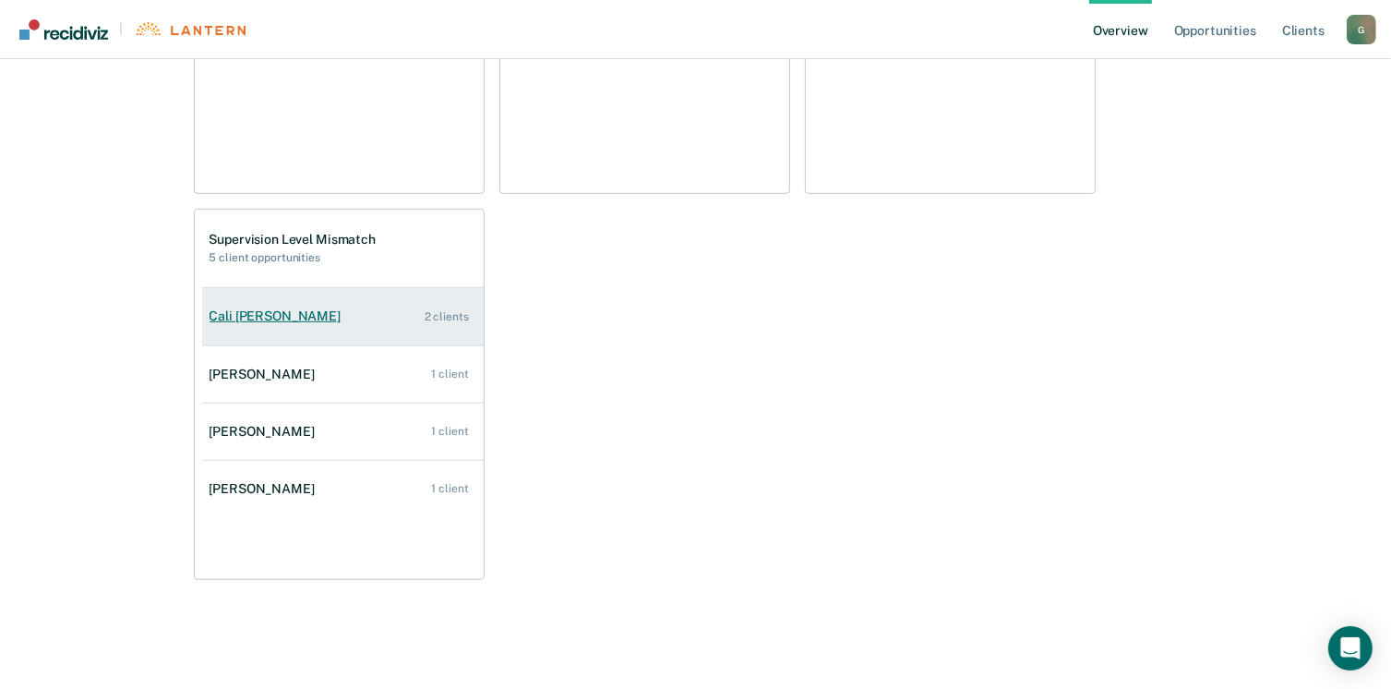
click at [251, 318] on div "Cali L Bell" at bounding box center [279, 316] width 138 height 16
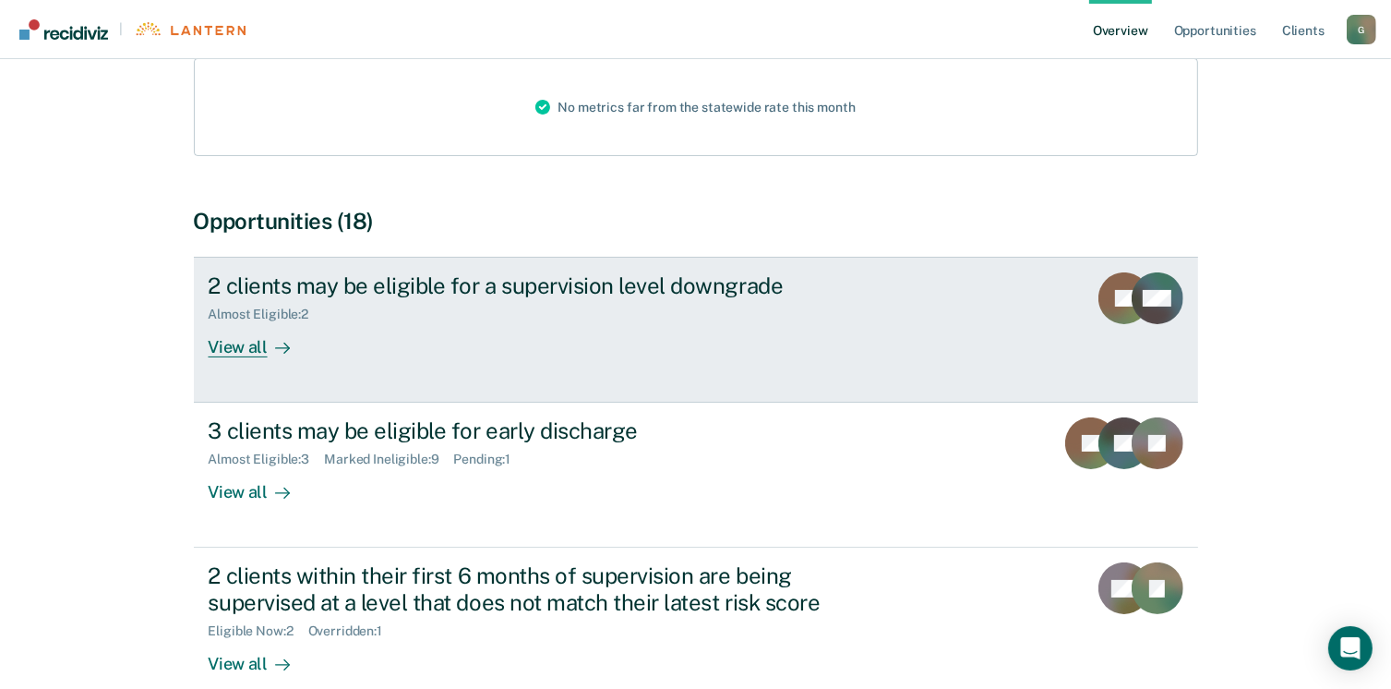
scroll to position [277, 0]
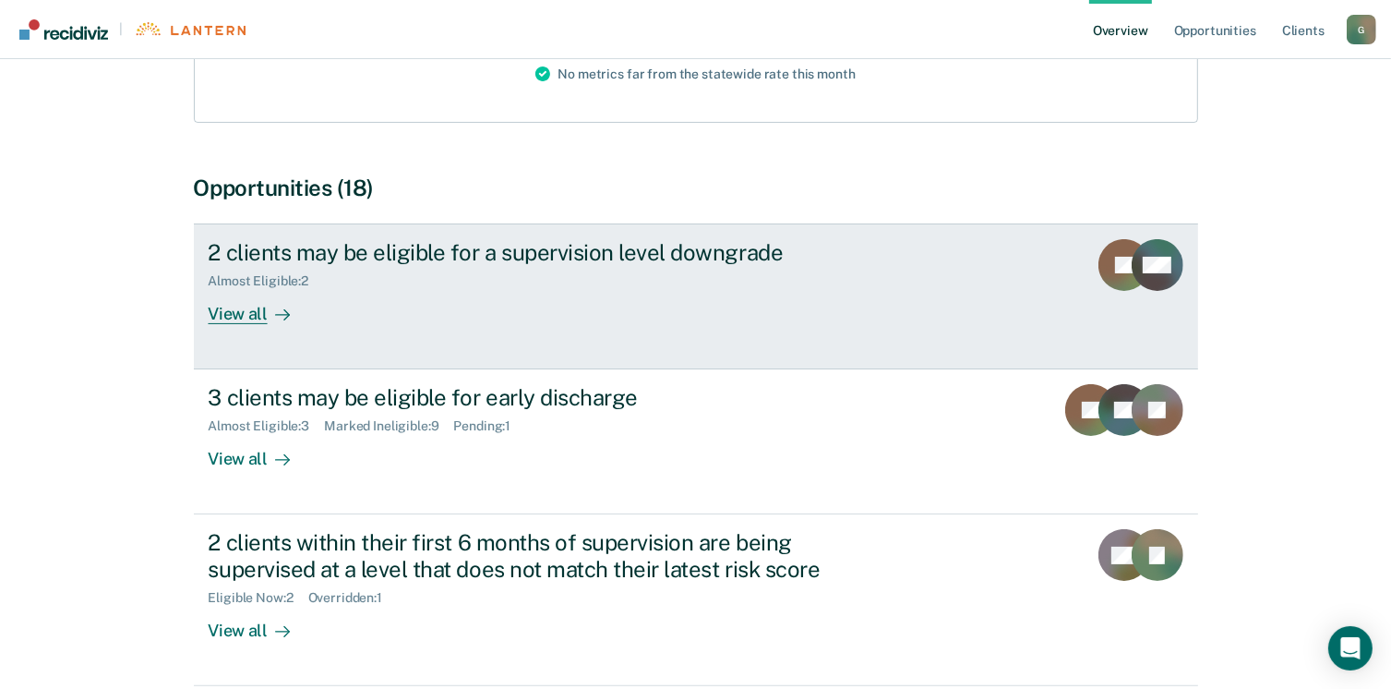
click at [242, 334] on link "2 clients may be eligible for a supervision level downgrade Almost Eligible : 2…" at bounding box center [696, 296] width 1004 height 146
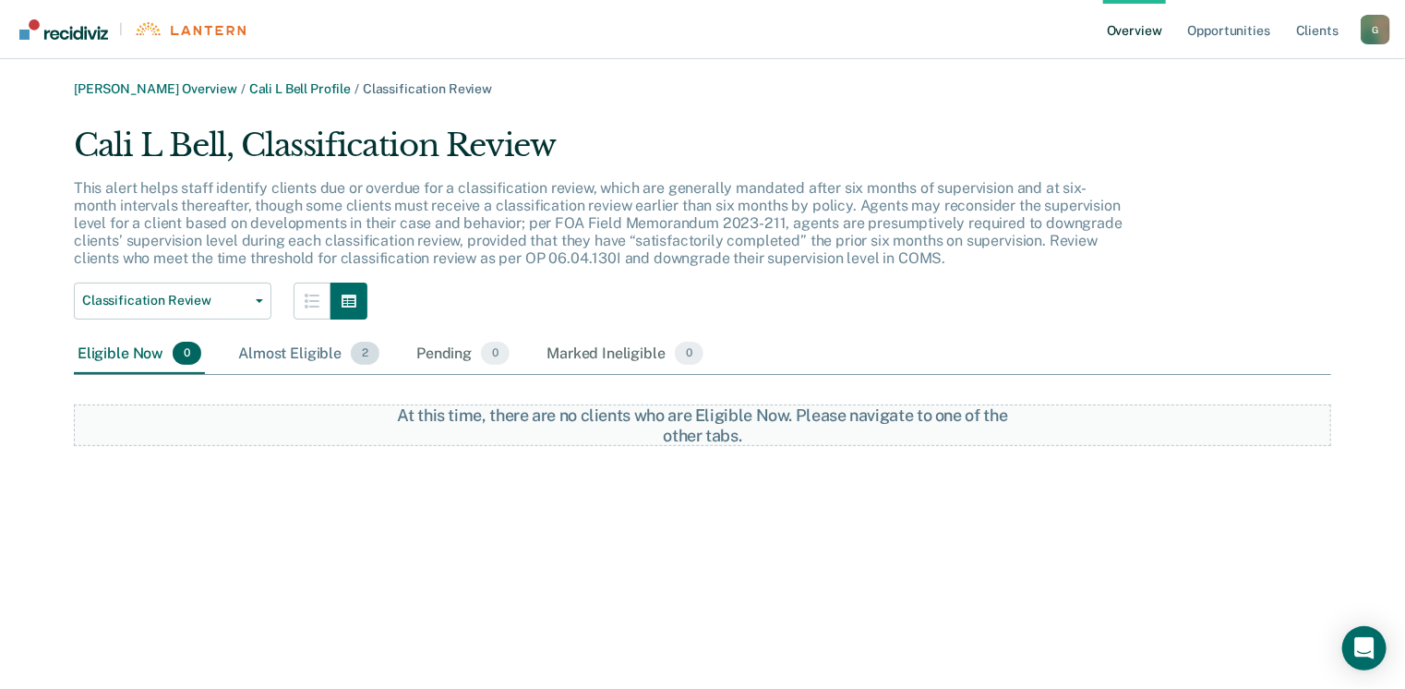
click at [303, 359] on div "Almost Eligible 2" at bounding box center [308, 354] width 149 height 41
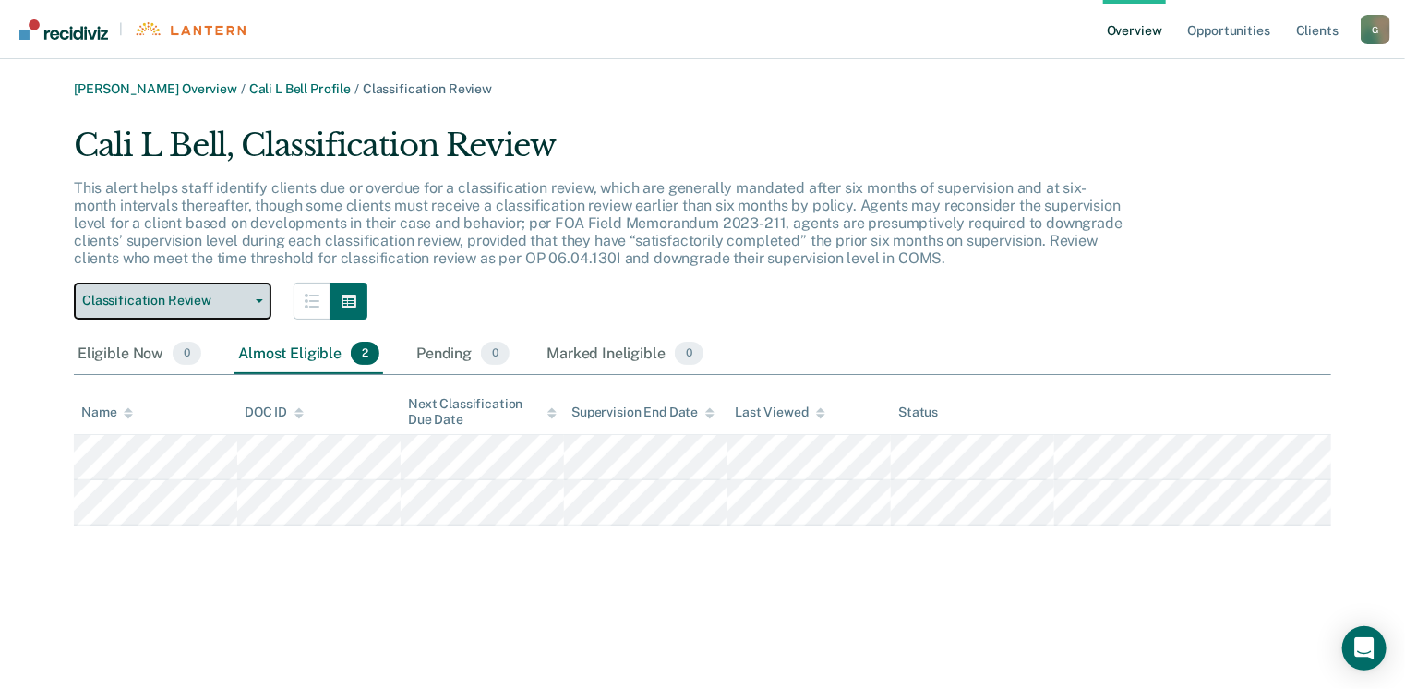
click at [191, 297] on span "Classification Review" at bounding box center [165, 301] width 166 height 16
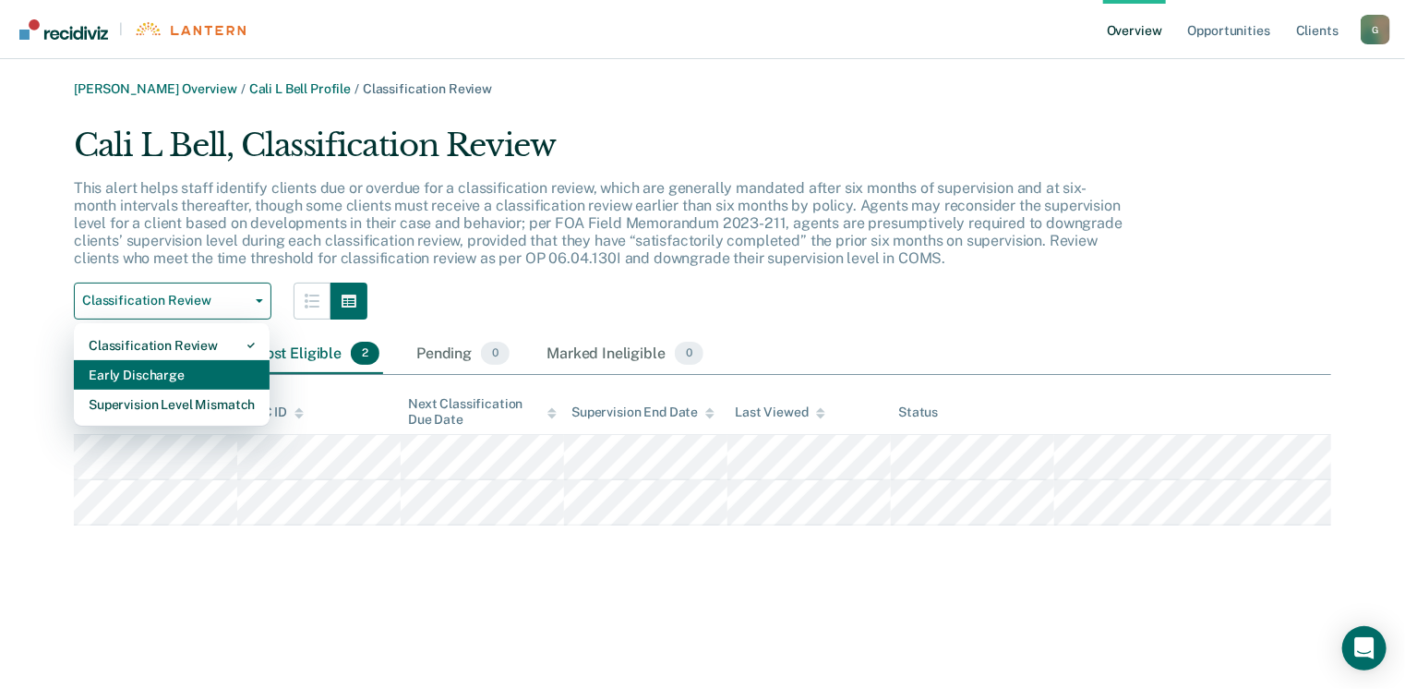
click at [182, 371] on div "Early Discharge" at bounding box center [172, 375] width 166 height 30
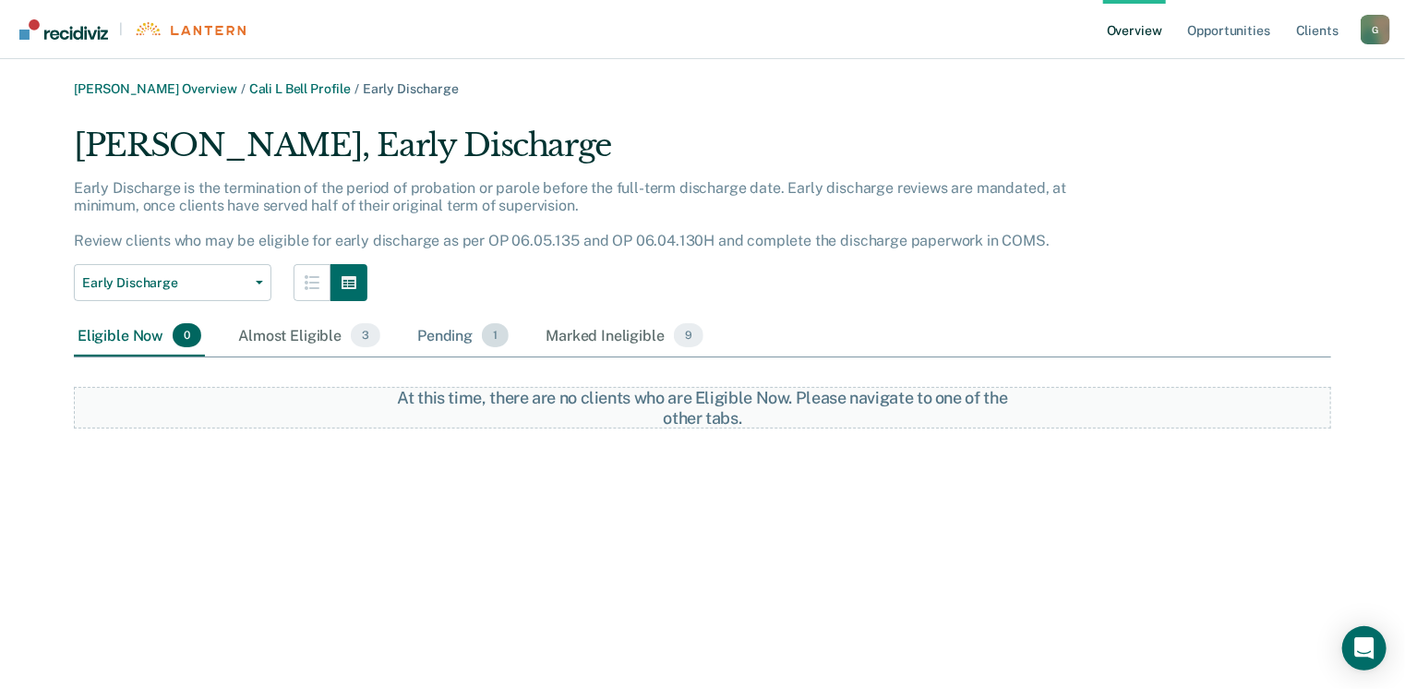
click at [447, 335] on div "Pending 1" at bounding box center [463, 336] width 99 height 41
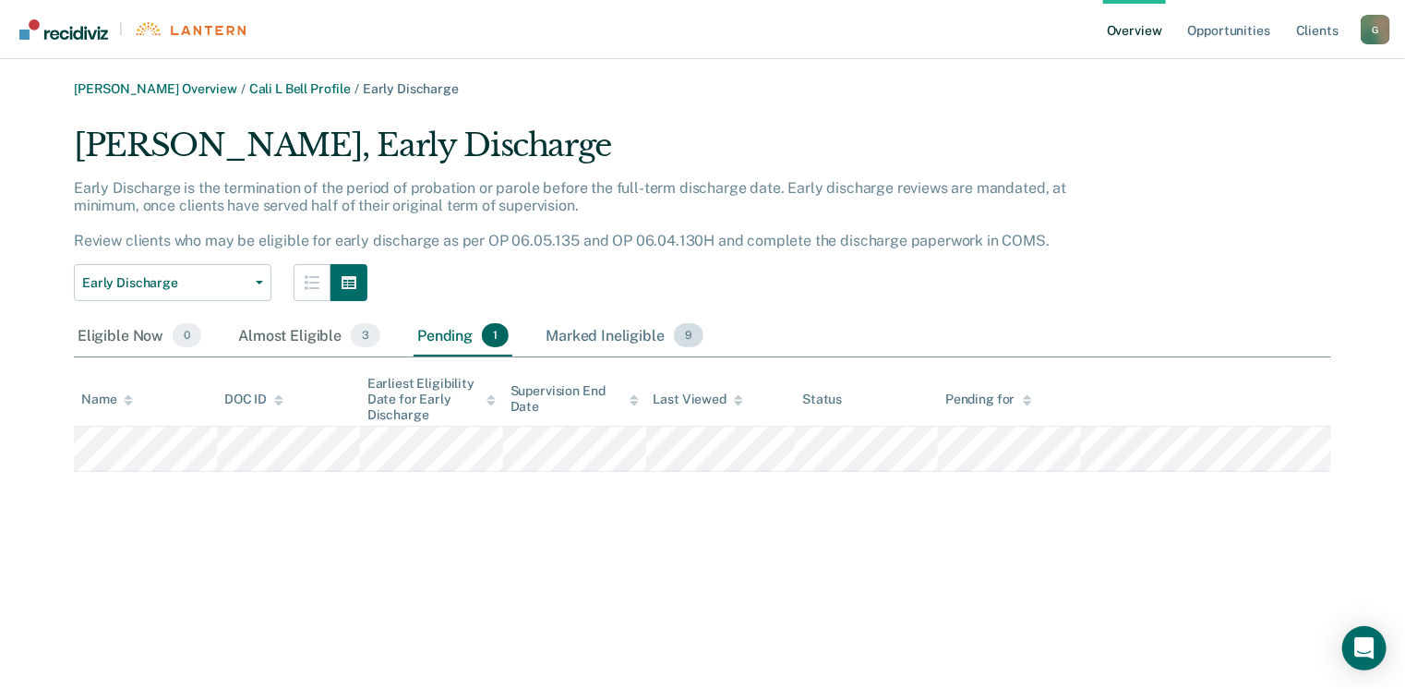
click at [617, 329] on div "Marked Ineligible 9" at bounding box center [624, 336] width 165 height 41
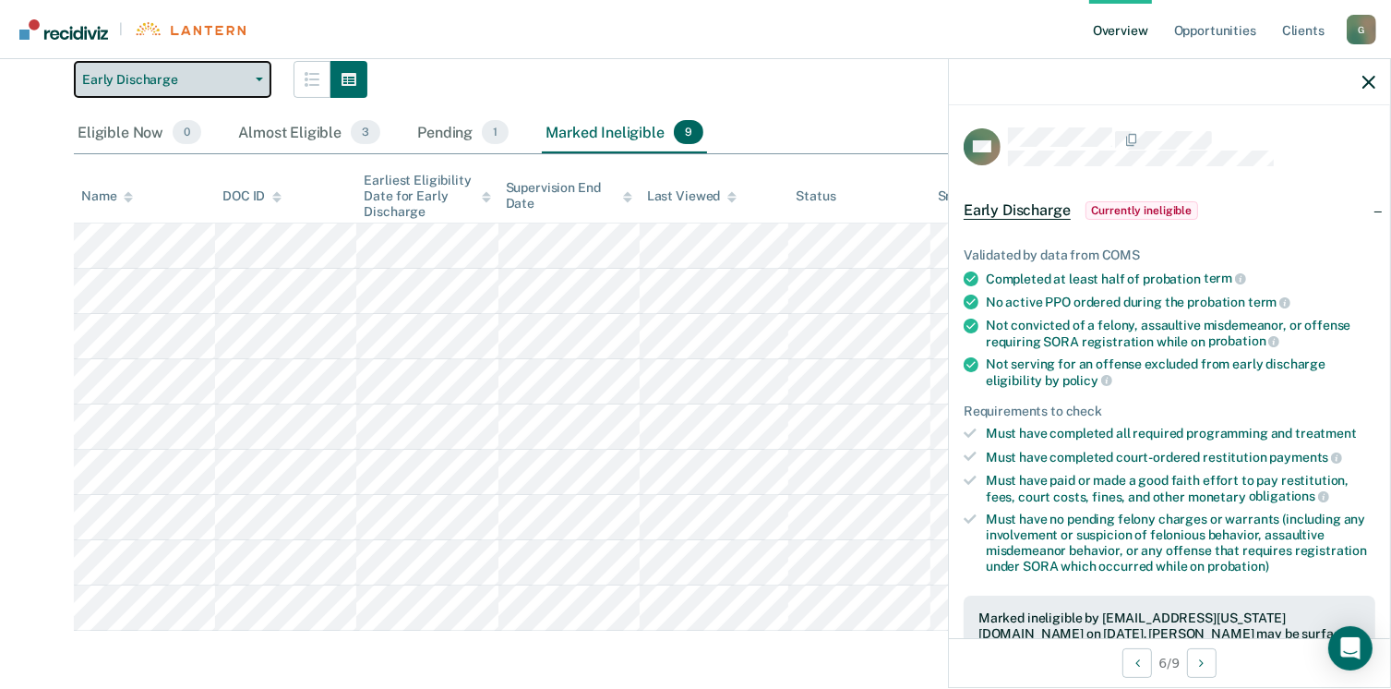
click at [259, 78] on icon "button" at bounding box center [259, 80] width 7 height 4
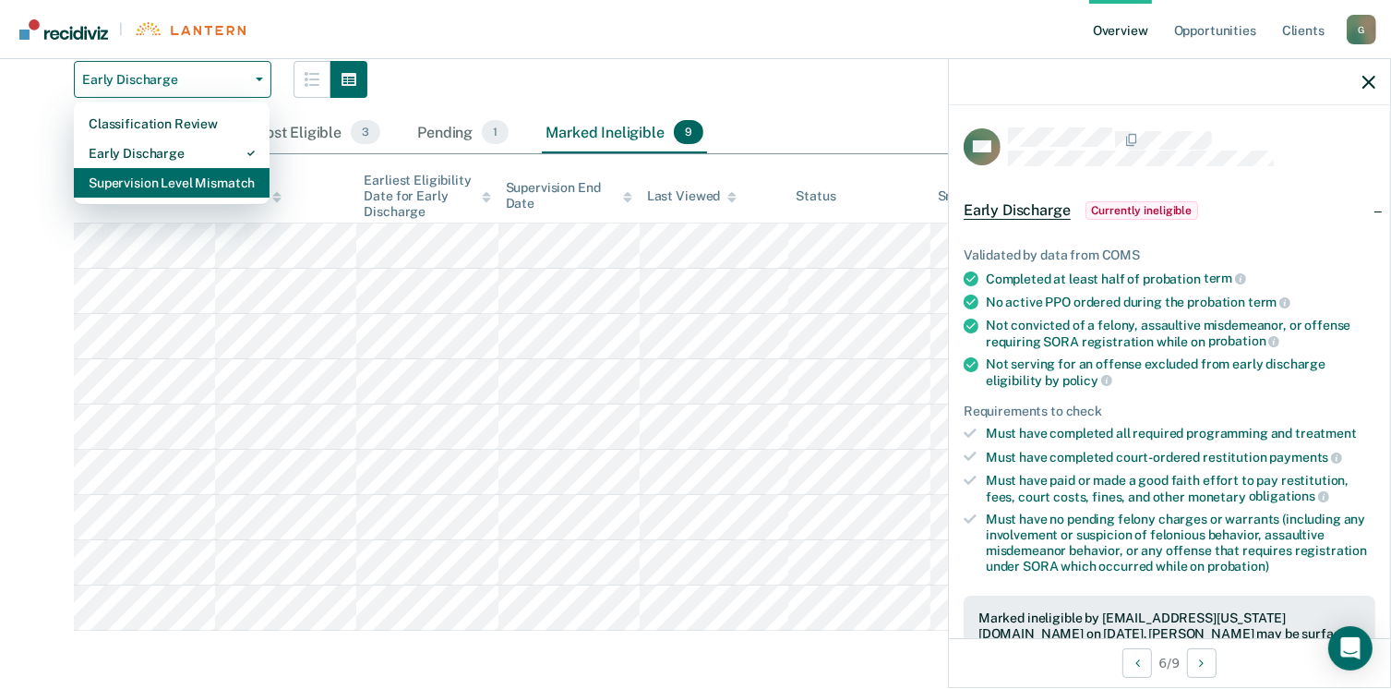
click at [174, 183] on div "Supervision Level Mismatch" at bounding box center [172, 183] width 166 height 30
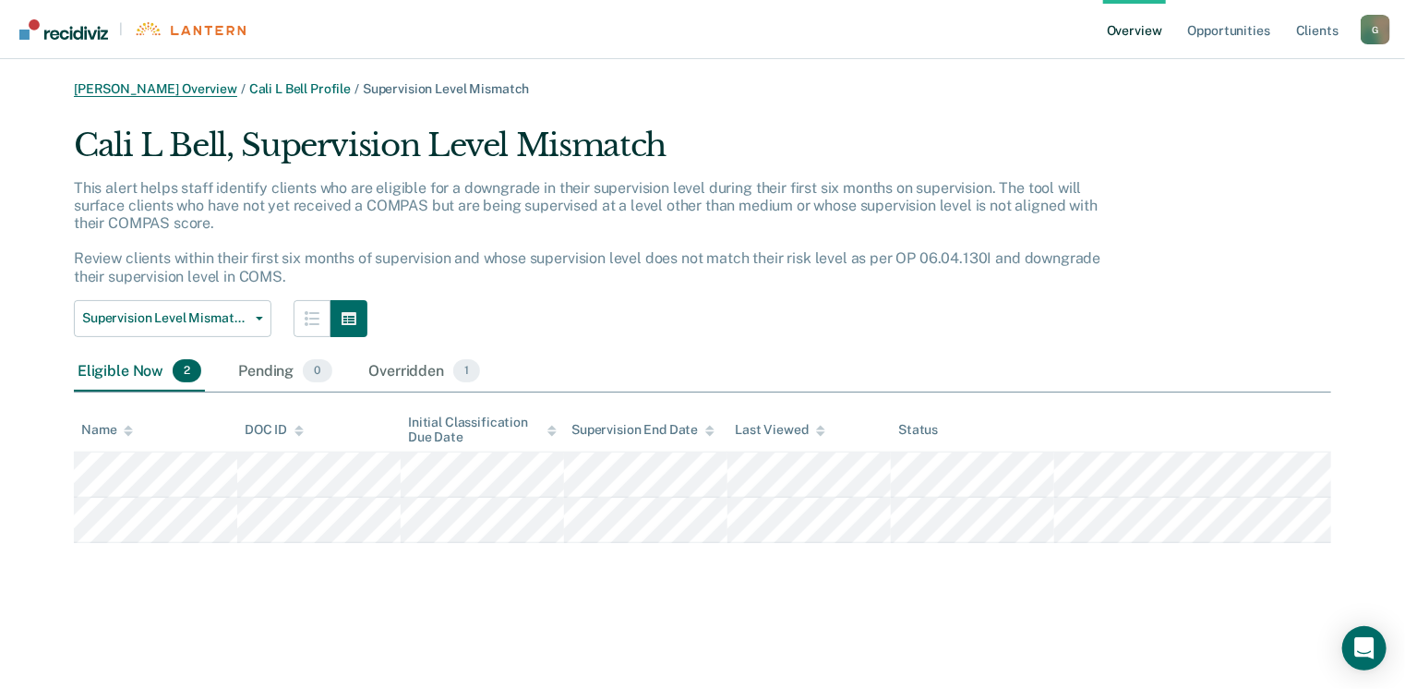
click at [170, 81] on link "Amber L Glendening Overview" at bounding box center [155, 89] width 163 height 16
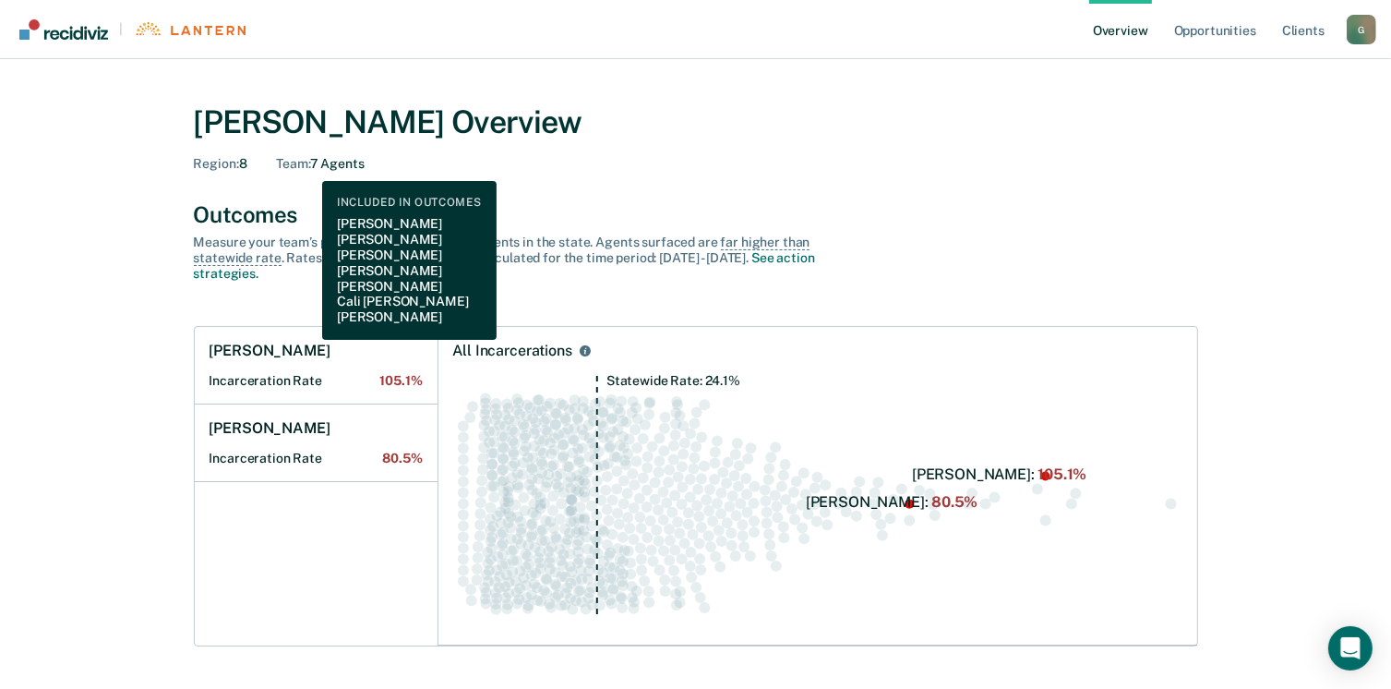
click at [308, 167] on span "Team :" at bounding box center [292, 163] width 33 height 15
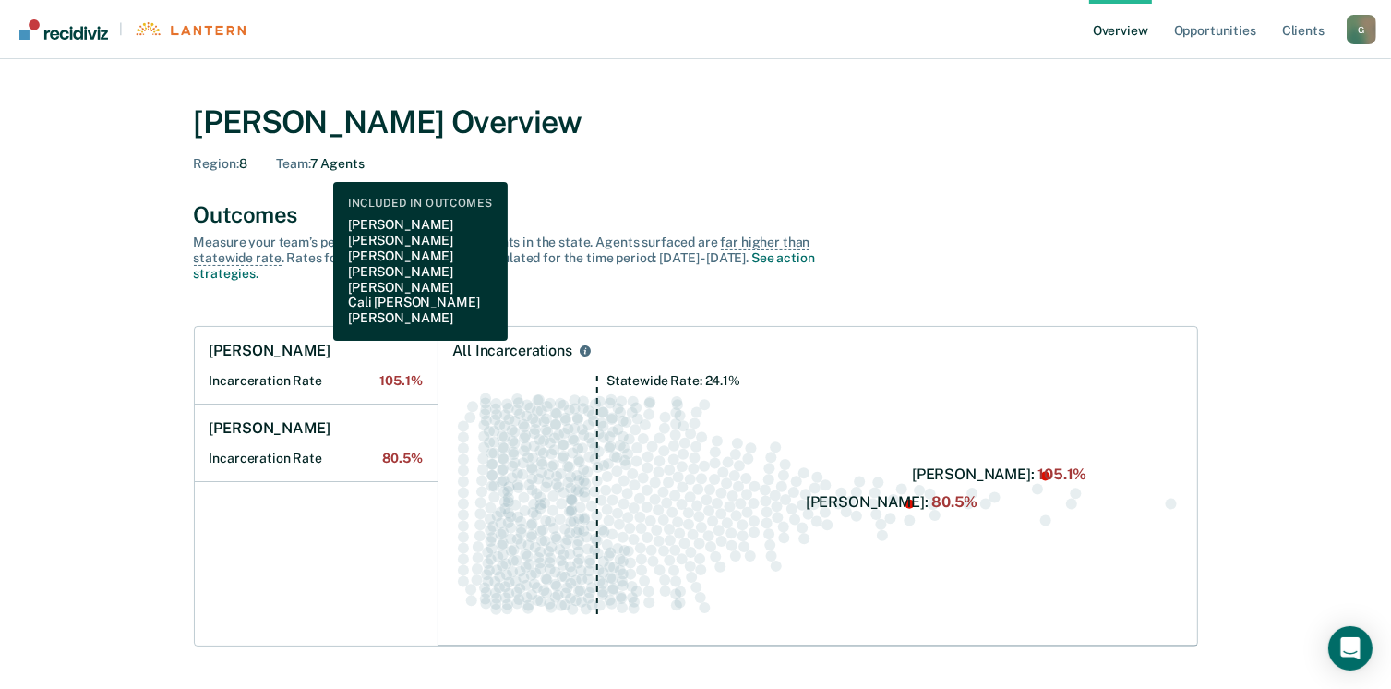
click at [321, 168] on div "Team : 7 Agents" at bounding box center [320, 164] width 88 height 16
